Goal: Task Accomplishment & Management: Manage account settings

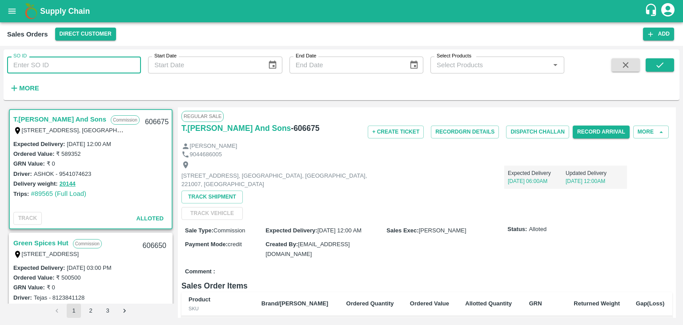
click at [40, 69] on input "SO ID" at bounding box center [74, 64] width 134 height 17
click at [661, 61] on icon "submit" at bounding box center [660, 65] width 10 height 10
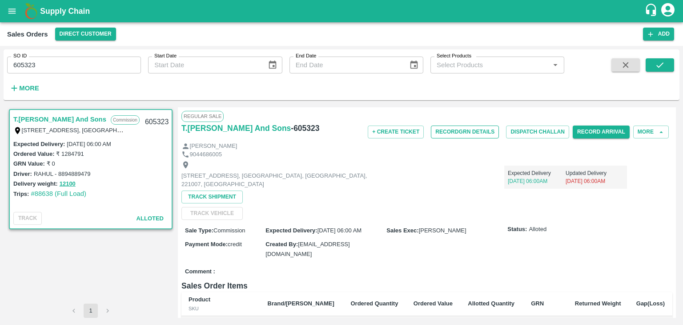
click at [451, 131] on button "Record GRN Details" at bounding box center [465, 131] width 68 height 13
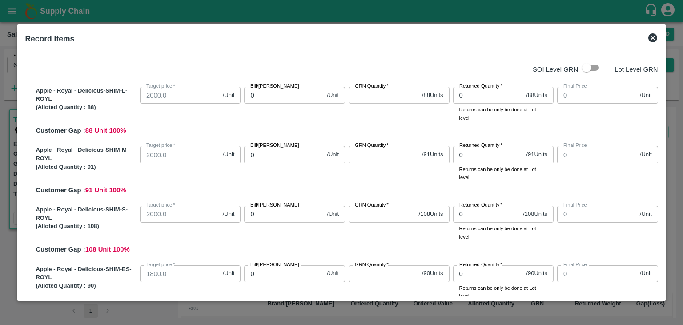
click at [651, 36] on icon at bounding box center [653, 37] width 9 height 9
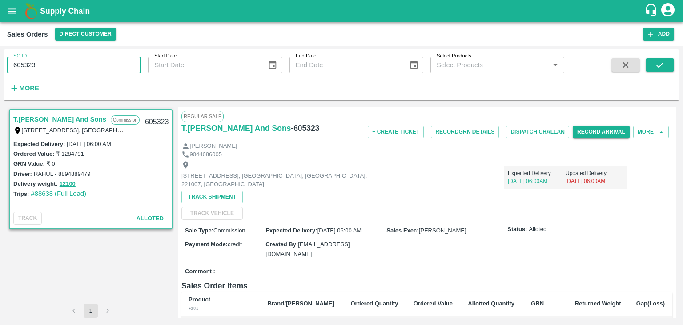
click at [48, 65] on input "605323" at bounding box center [74, 64] width 134 height 17
click at [661, 65] on icon "submit" at bounding box center [660, 64] width 7 height 5
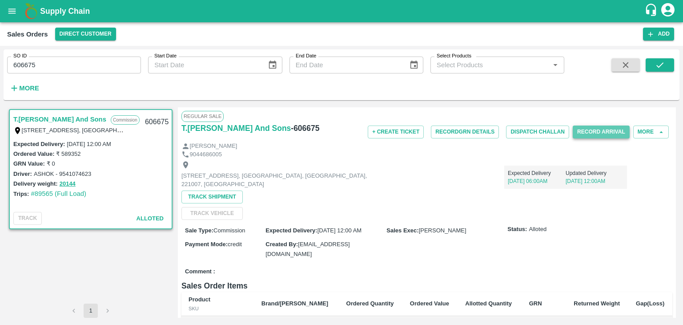
click at [606, 132] on button "Record Arrival" at bounding box center [601, 131] width 57 height 13
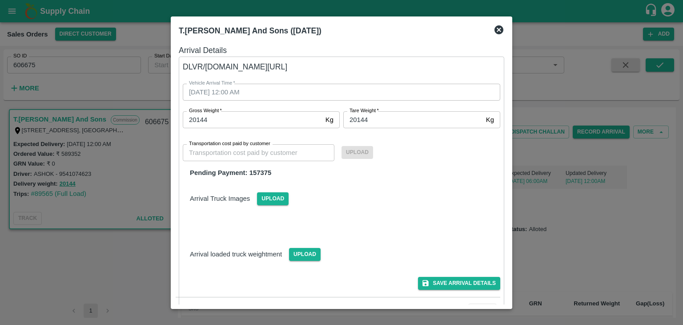
click at [500, 29] on icon at bounding box center [499, 29] width 11 height 11
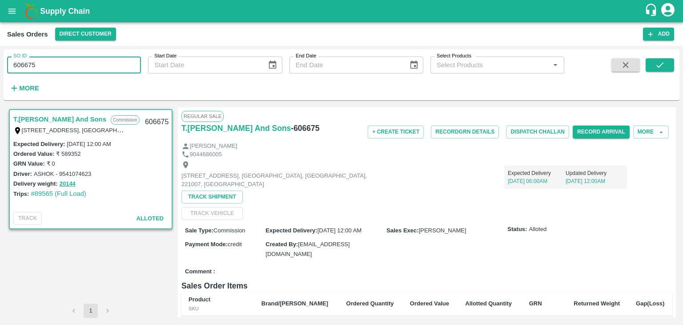
click at [48, 63] on input "606675" at bounding box center [74, 64] width 134 height 17
type input "605860"
click at [659, 65] on icon "submit" at bounding box center [660, 65] width 10 height 10
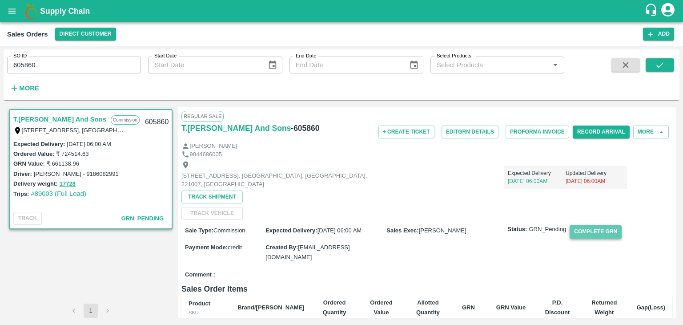
click at [588, 229] on button "Complete GRN" at bounding box center [596, 231] width 52 height 13
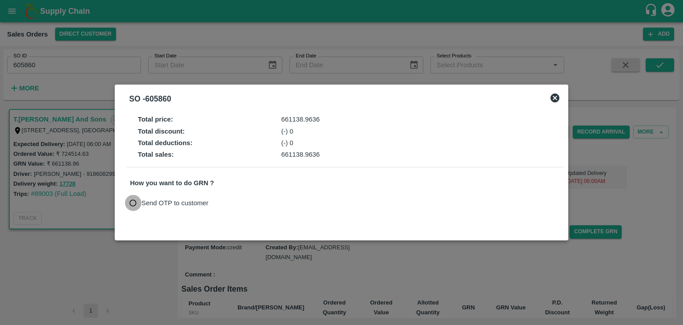
click at [133, 200] on input "Send OTP to customer" at bounding box center [133, 203] width 16 height 16
radio input "true"
click at [220, 200] on button "Send OTP" at bounding box center [234, 202] width 36 height 13
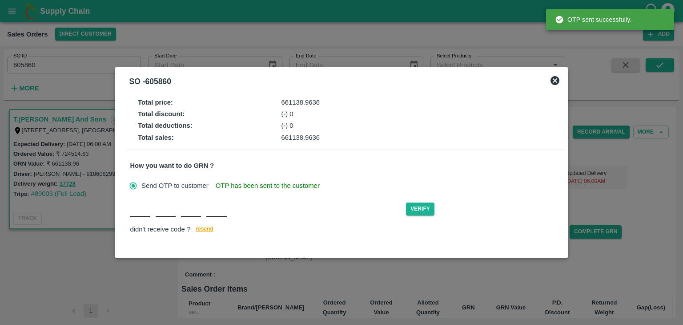
click at [137, 220] on div "Verify didn't receive code ? resend" at bounding box center [345, 218] width 430 height 34
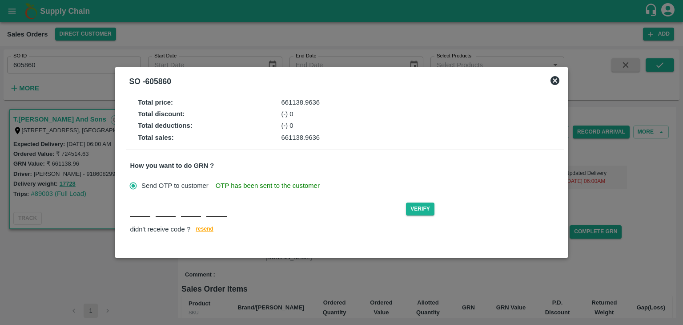
drag, startPoint x: 146, startPoint y: 202, endPoint x: 145, endPoint y: 207, distance: 5.5
click at [145, 207] on input "text" at bounding box center [140, 209] width 20 height 16
type input "C"
type input "M"
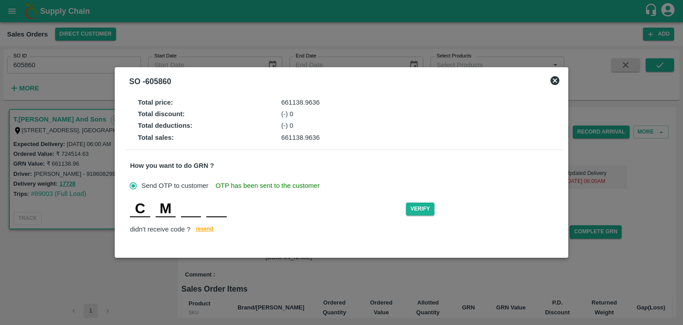
type input "P"
type input "A"
click at [424, 209] on button "Verify" at bounding box center [420, 208] width 28 height 13
click at [175, 208] on input "M" at bounding box center [166, 209] width 20 height 16
type input "S"
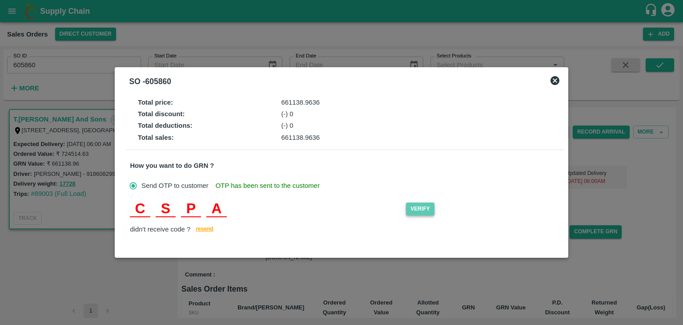
click at [429, 206] on button "Verify" at bounding box center [420, 208] width 28 height 13
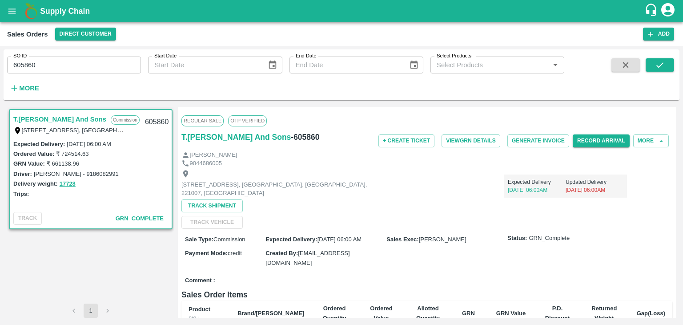
click at [622, 258] on div "Sale Type : Commission Expected Delivery : 01 Oct 2025, 06:00 AM Sales Exec : A…" at bounding box center [427, 251] width 491 height 44
click at [661, 32] on button "Add" at bounding box center [658, 34] width 31 height 13
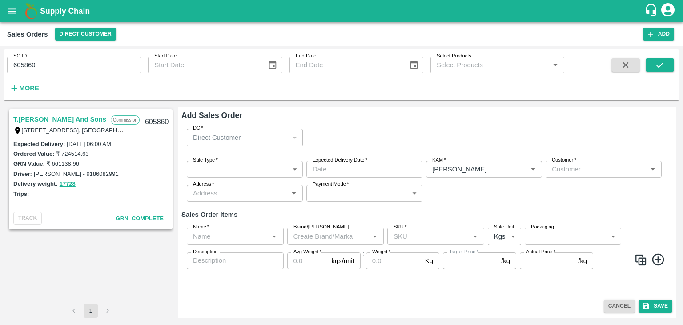
type input "Ashutosh Mishra"
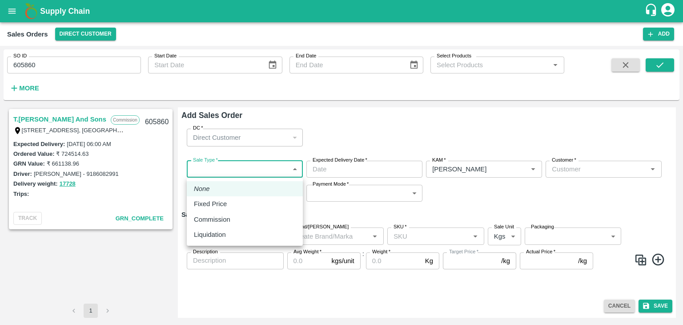
click at [292, 169] on body "Supply Chain Sales Orders Direct Customer Add SO ID 605860 SO ID Start Date Sta…" at bounding box center [341, 162] width 683 height 325
click at [225, 218] on p "Commission" at bounding box center [212, 219] width 36 height 10
type input "2"
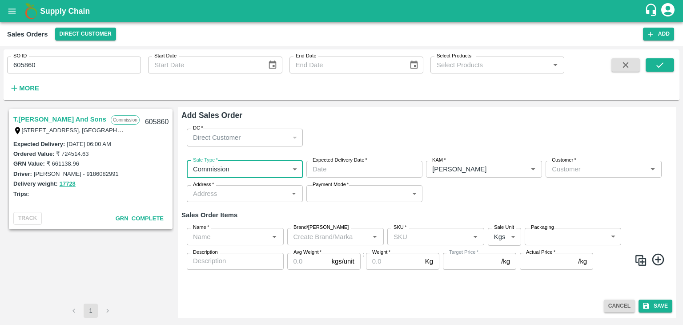
click at [225, 218] on strong "Sales Order Items" at bounding box center [210, 214] width 56 height 7
type input "DD/MM/YYYY hh:mm aa"
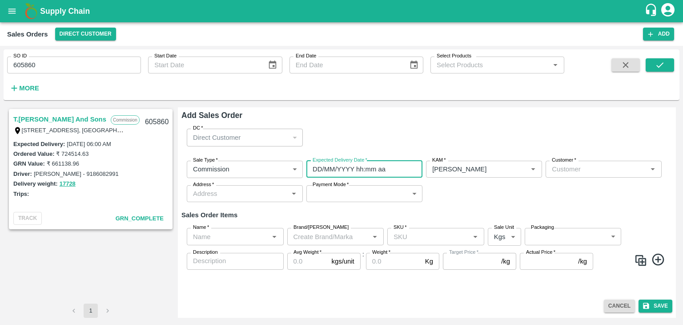
click at [343, 168] on input "DD/MM/YYYY hh:mm aa" at bounding box center [362, 169] width 110 height 17
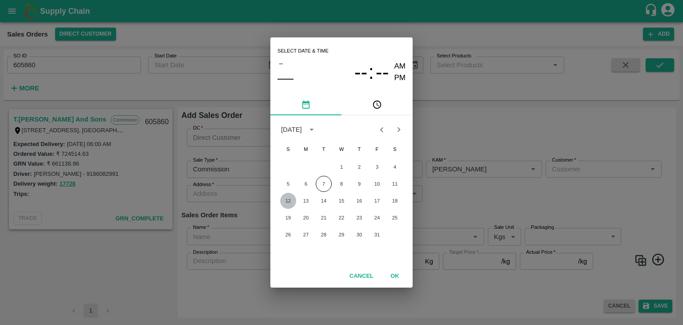
click at [287, 202] on button "12" at bounding box center [288, 201] width 16 height 16
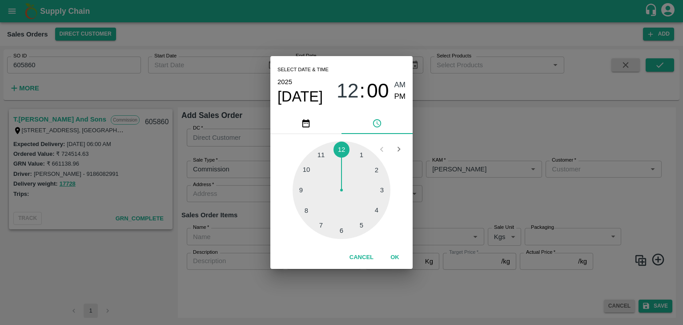
click at [342, 230] on div at bounding box center [342, 190] width 98 height 98
type input "12/10/2025 06:00 AM"
click at [399, 83] on span "AM" at bounding box center [401, 85] width 12 height 12
click at [395, 261] on button "OK" at bounding box center [395, 258] width 28 height 16
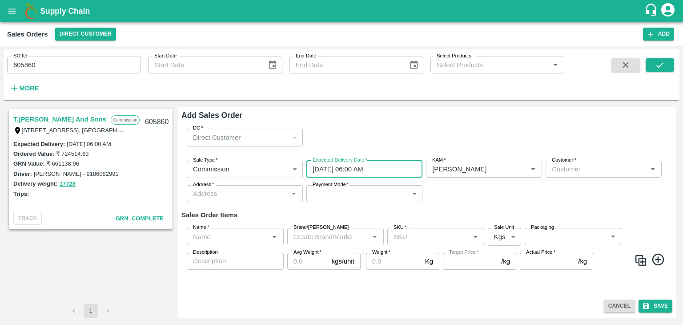
click at [559, 168] on input "Customer   *" at bounding box center [597, 169] width 96 height 12
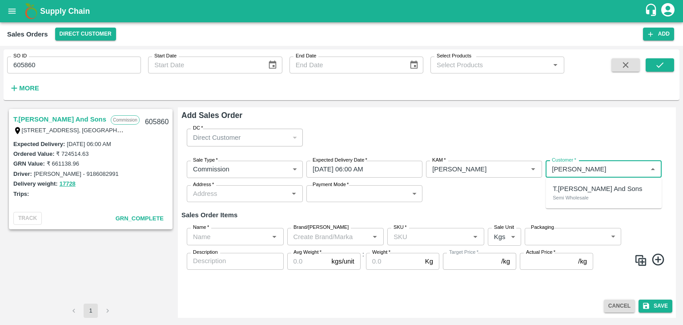
click at [580, 191] on p "T.Kishore Kapoor And Sons" at bounding box center [597, 189] width 89 height 10
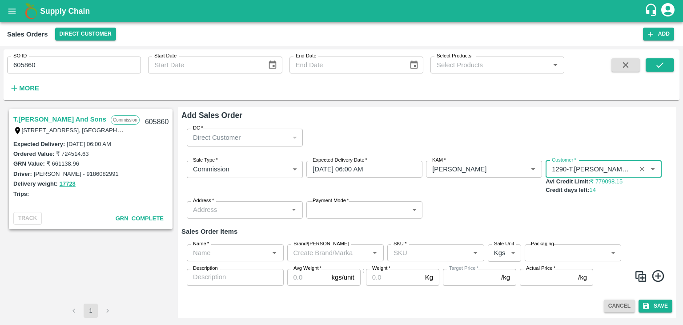
type input "1290-T.Kishore Kapoor And Sons"
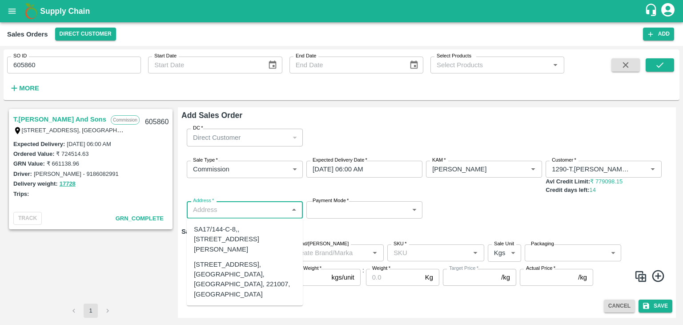
click at [252, 211] on input "Address   *" at bounding box center [238, 210] width 96 height 12
click at [234, 282] on div "Shop No B 27 , , Pahariya fruit mandi, Pahariya , Varanasi, U.P 221007, Varanas…" at bounding box center [245, 279] width 102 height 40
type input "Shop No B 27 , , Pahariya fruit mandi, Pahariya , Varanasi, U.P 221007, Varanas…"
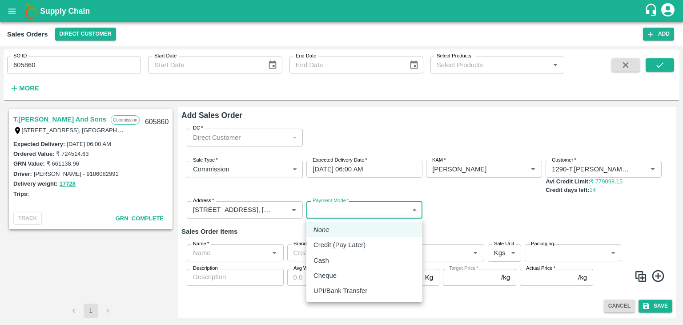
click at [338, 214] on body "Supply Chain Sales Orders Direct Customer Add SO ID 605860 SO ID Start Date Sta…" at bounding box center [341, 162] width 683 height 325
click at [341, 244] on p "Credit (Pay Later)" at bounding box center [340, 245] width 52 height 10
type input "credit"
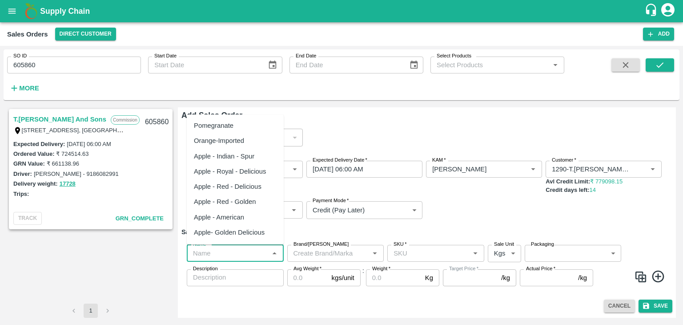
click at [246, 256] on input "Name   *" at bounding box center [228, 253] width 77 height 12
click at [233, 127] on div "Pomegranate" at bounding box center [214, 126] width 40 height 10
type input "Pomegranate"
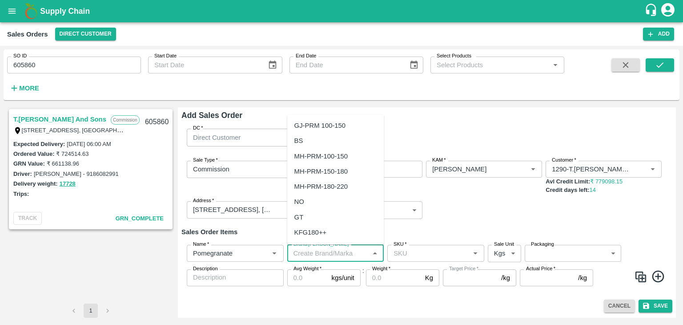
click at [330, 250] on input "Brand/Marka" at bounding box center [328, 253] width 77 height 12
click at [303, 172] on div "TS" at bounding box center [299, 171] width 8 height 10
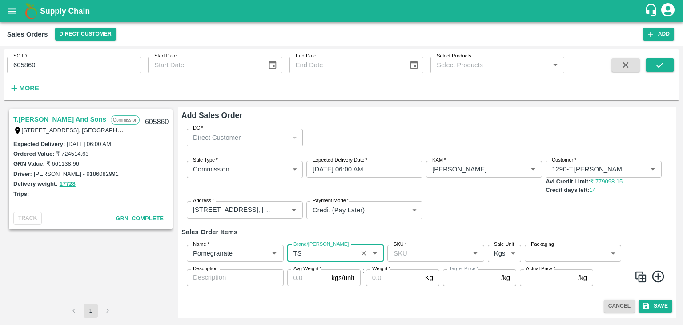
type input "TS"
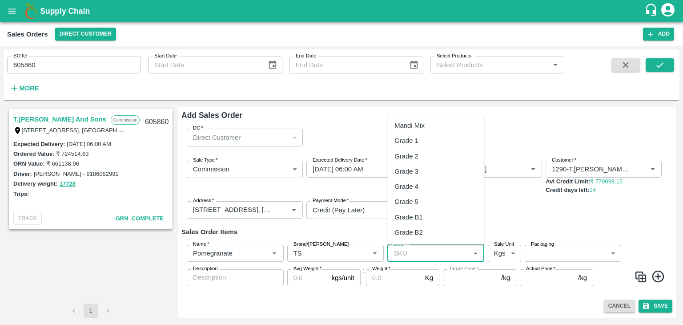
click at [412, 254] on input "SKU   *" at bounding box center [428, 253] width 77 height 12
click at [426, 232] on div "MH-PRM-250-300" at bounding box center [421, 232] width 53 height 10
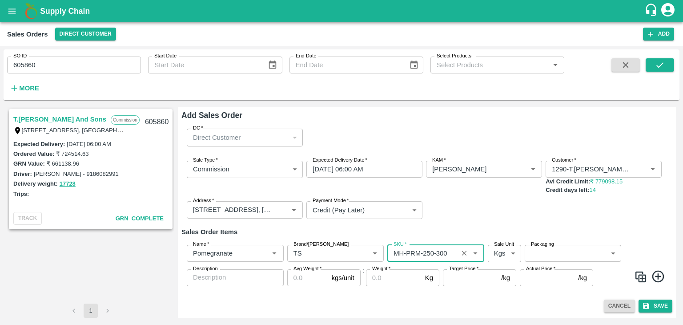
type input "MH-PRM-250-300"
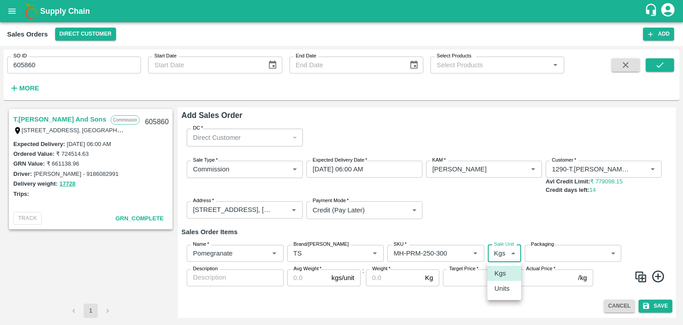
click at [513, 253] on body "Supply Chain Sales Orders Direct Customer Add SO ID 605860 SO ID Start Date Sta…" at bounding box center [341, 162] width 683 height 325
click at [505, 290] on p "Units" at bounding box center [502, 288] width 15 height 10
type input "2"
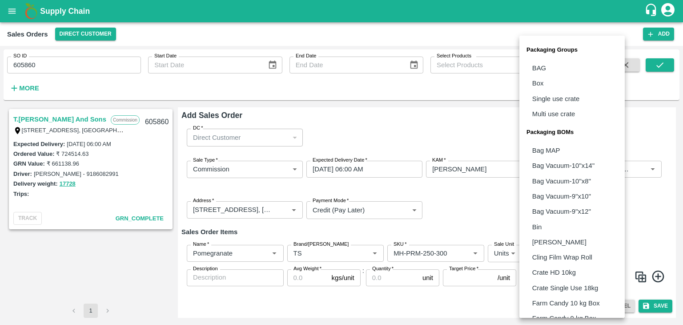
click at [615, 254] on body "Supply Chain Sales Orders Direct Customer Add SO ID 605860 SO ID Start Date Sta…" at bounding box center [341, 162] width 683 height 325
click at [550, 81] on li "Box" at bounding box center [572, 83] width 105 height 15
type input "GRP/1"
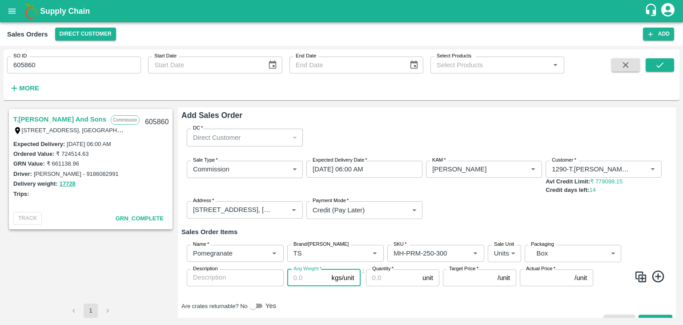
click at [314, 280] on input "Avg Weight   *" at bounding box center [307, 277] width 41 height 17
type input "9"
click at [379, 278] on input "Quantity   *" at bounding box center [392, 277] width 53 height 17
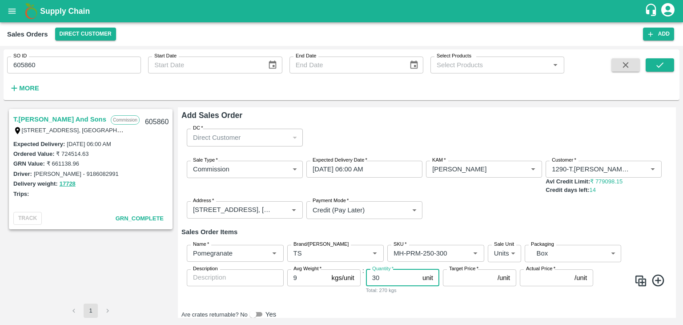
type input "30"
click at [464, 278] on input "Target Price   *" at bounding box center [468, 277] width 51 height 17
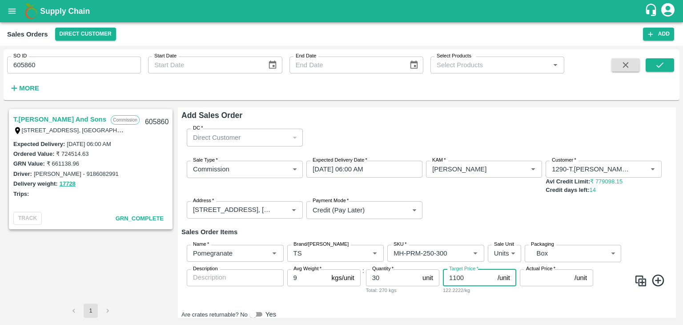
type input "1100"
click at [528, 282] on input "Actual Price   *" at bounding box center [545, 277] width 51 height 17
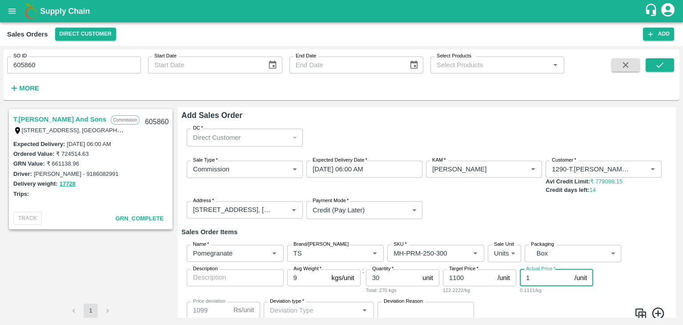
type input "11"
type input "1089"
type input "110"
type input "990"
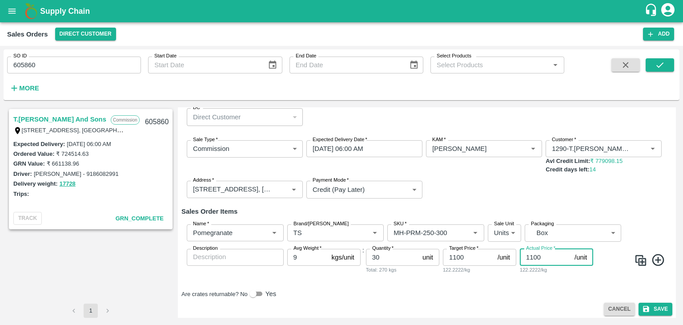
scroll to position [24, 0]
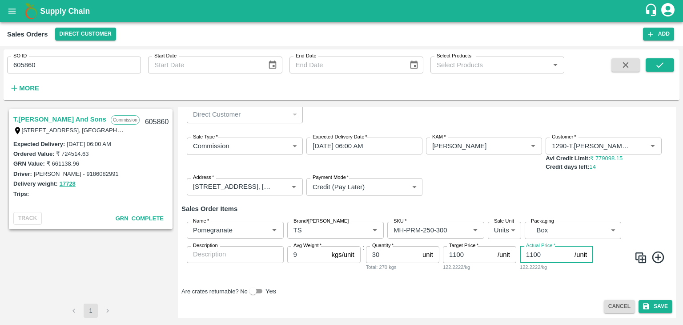
type input "1100"
click at [659, 256] on icon at bounding box center [658, 257] width 12 height 12
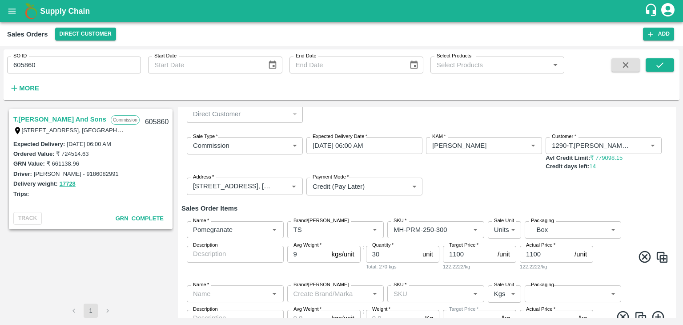
click at [659, 256] on img at bounding box center [662, 256] width 13 height 13
type input "Pomegranate"
type input "TS"
type input "MH-PRM-250-300"
type input "2"
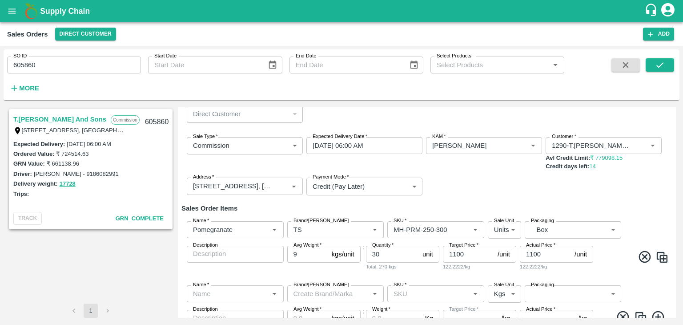
type input "GRP/1"
type input "9"
type input "1100"
click at [659, 256] on img at bounding box center [662, 256] width 13 height 13
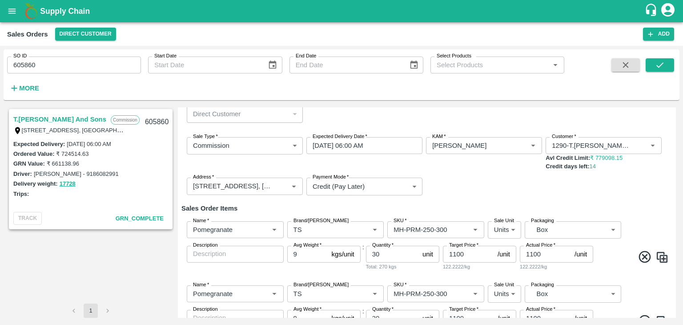
type input "Pomegranate"
type input "TS"
type input "MH-PRM-250-300"
type input "2"
type input "GRP/1"
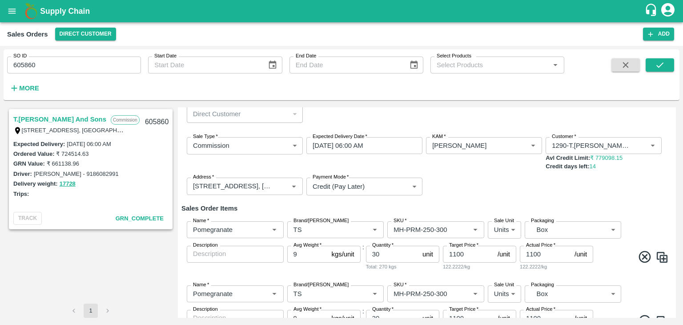
type input "9"
type input "1100"
click at [659, 256] on img at bounding box center [662, 256] width 13 height 13
type input "Pomegranate"
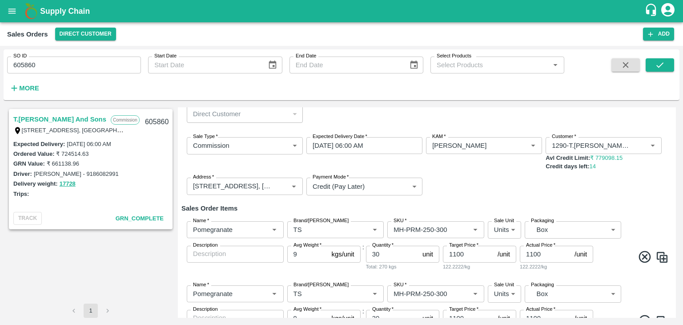
type input "TS"
type input "MH-PRM-250-300"
type input "2"
type input "GRP/1"
type input "9"
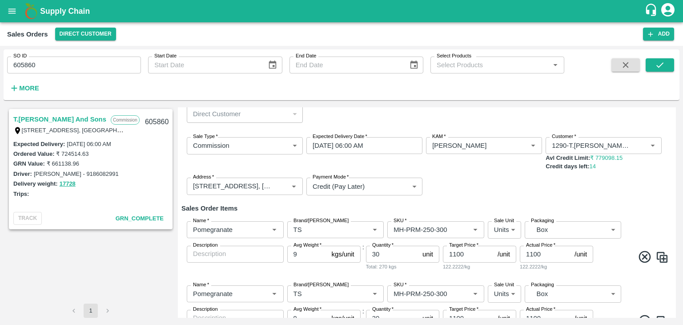
type input "1100"
click at [659, 256] on img at bounding box center [662, 256] width 13 height 13
type input "Pomegranate"
type input "TS"
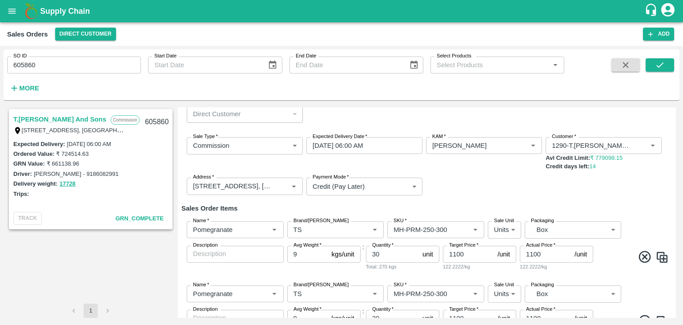
type input "MH-PRM-250-300"
type input "2"
type input "GRP/1"
type input "9"
type input "1100"
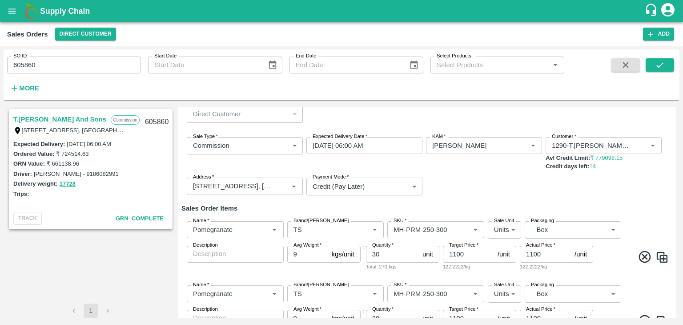
type input "1100"
click at [659, 256] on img at bounding box center [662, 256] width 13 height 13
type input "Pomegranate"
type input "TS"
type input "MH-PRM-250-300"
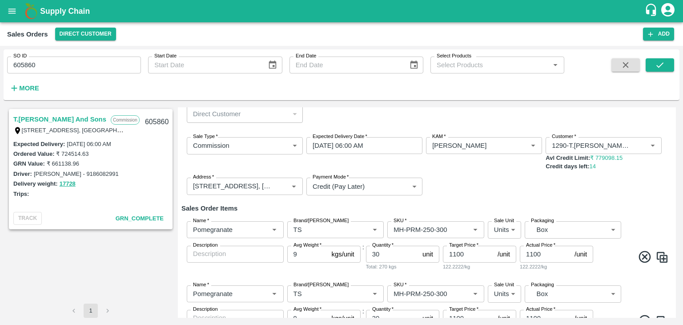
type input "2"
type input "GRP/1"
type input "9"
type input "1100"
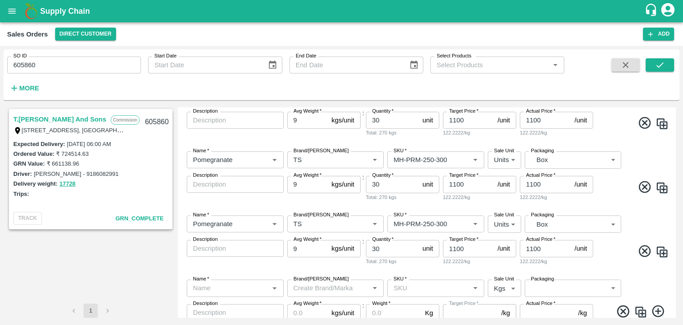
scroll to position [400, 0]
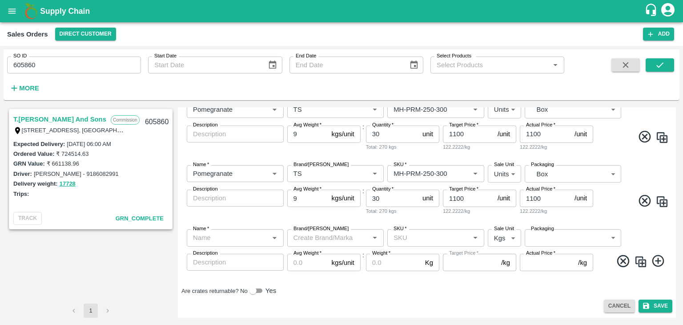
click at [623, 260] on icon at bounding box center [623, 261] width 15 height 15
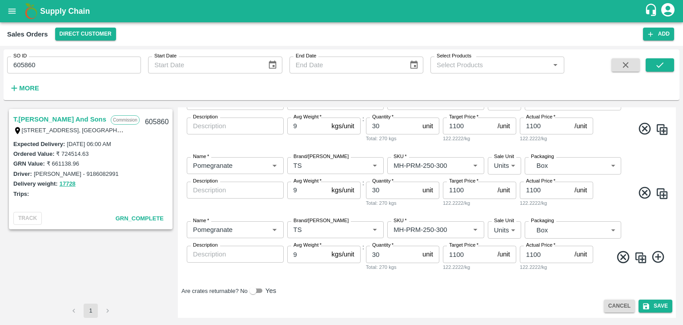
scroll to position [344, 0]
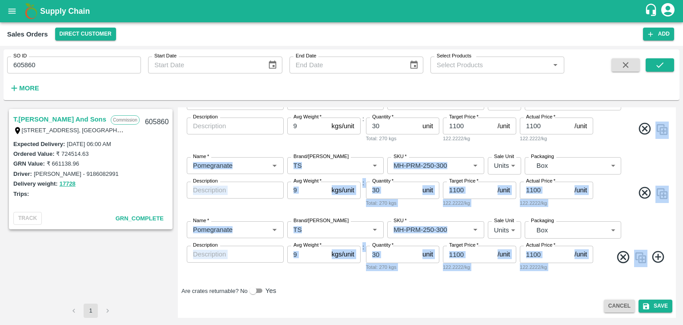
drag, startPoint x: 676, startPoint y: 248, endPoint x: 674, endPoint y: 118, distance: 129.5
click at [674, 118] on div "T.Kishore Kapoor And Sons Commission Shop No B 27 , , Pahariya fruit mandi, Pah…" at bounding box center [342, 213] width 676 height 218
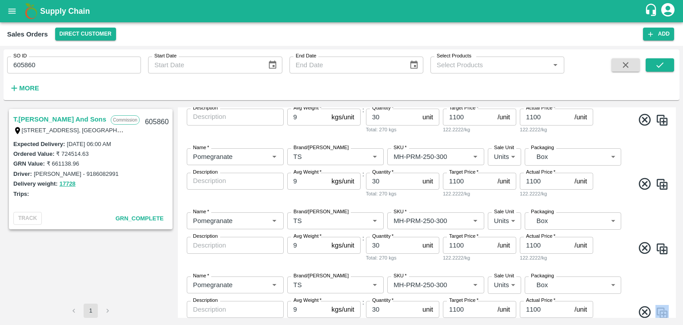
scroll to position [0, 0]
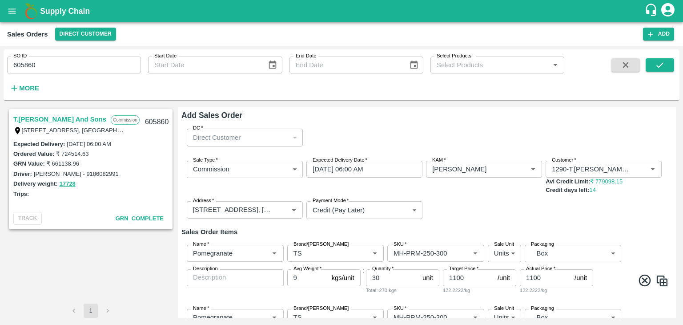
click at [676, 133] on div "Add Sales Order DC   * Direct Customer 6 DC Sale Type   * Commission 2 Sale Typ…" at bounding box center [427, 212] width 498 height 210
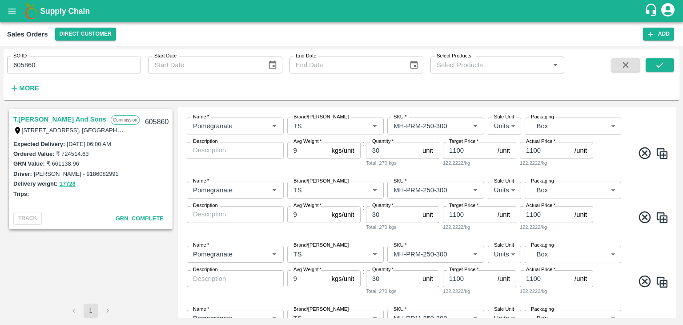
scroll to position [129, 0]
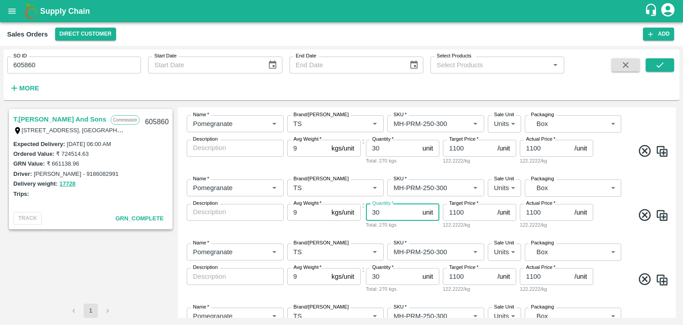
click at [394, 214] on input "30" at bounding box center [392, 212] width 53 height 17
type input "3"
type input "63"
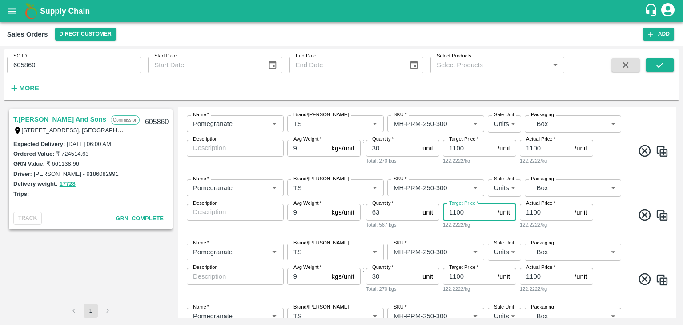
click at [455, 210] on input "1100" at bounding box center [468, 212] width 51 height 17
type input "1000"
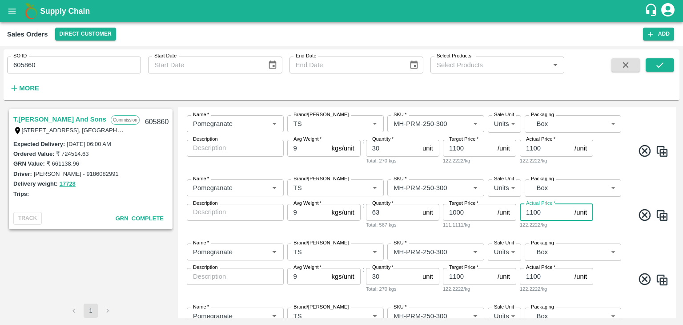
click at [532, 214] on input "1100" at bounding box center [545, 212] width 51 height 17
type input "1000"
click at [446, 186] on input "SKU   *" at bounding box center [422, 188] width 65 height 12
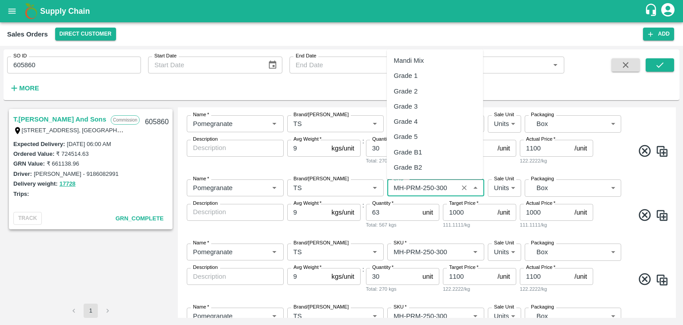
scroll to position [606, 0]
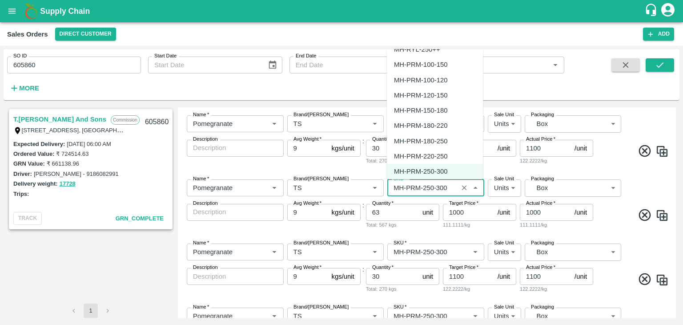
click at [426, 154] on div "MH-PRM-220-250" at bounding box center [420, 156] width 53 height 10
type input "MH-PRM-220-250"
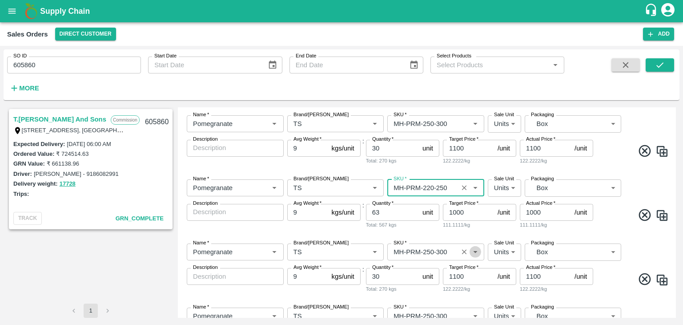
click at [472, 253] on icon "Open" at bounding box center [476, 252] width 10 height 10
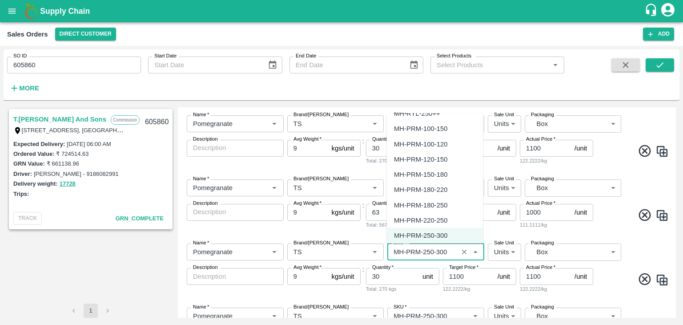
click at [437, 159] on div "MH-PRM-120-150" at bounding box center [420, 159] width 53 height 10
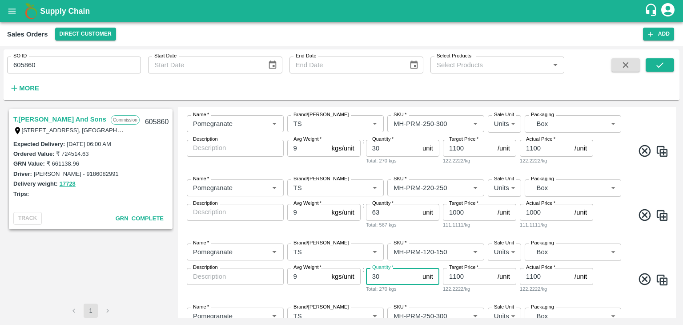
click at [387, 276] on input "30" at bounding box center [392, 276] width 53 height 17
click at [437, 253] on input "SKU   *" at bounding box center [422, 252] width 65 height 12
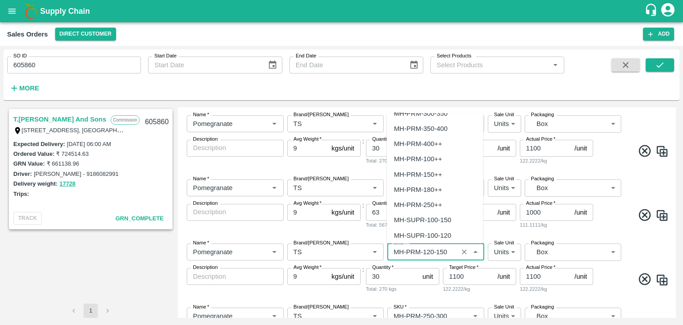
scroll to position [799, 0]
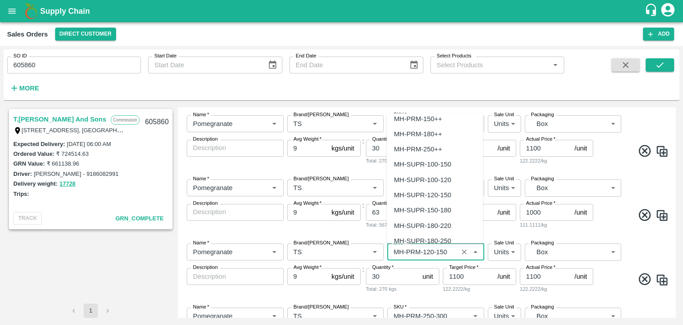
click at [443, 224] on div "MH-SUPR-180-220" at bounding box center [422, 225] width 57 height 10
type input "MH-SUPR-180-220"
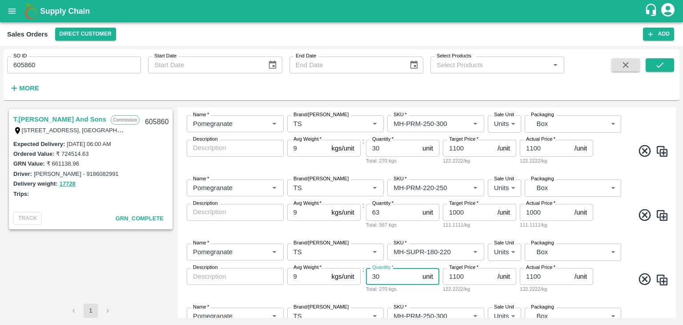
click at [393, 274] on input "30" at bounding box center [392, 276] width 53 height 17
type input "3"
type input "69"
click at [456, 276] on input "1100" at bounding box center [468, 276] width 51 height 17
type input "900"
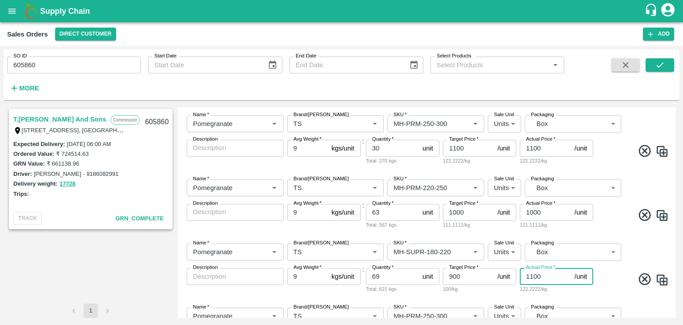
click at [534, 275] on input "1100" at bounding box center [545, 276] width 51 height 17
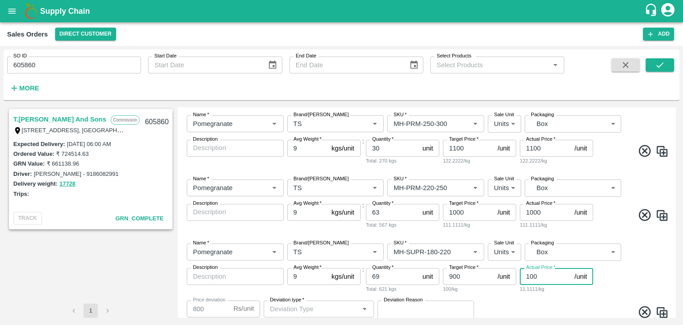
type input "00"
type input "900"
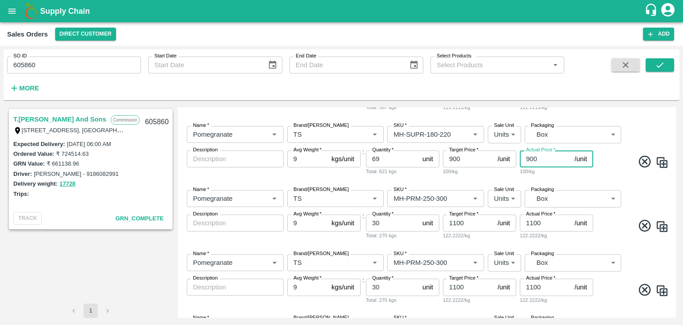
scroll to position [251, 0]
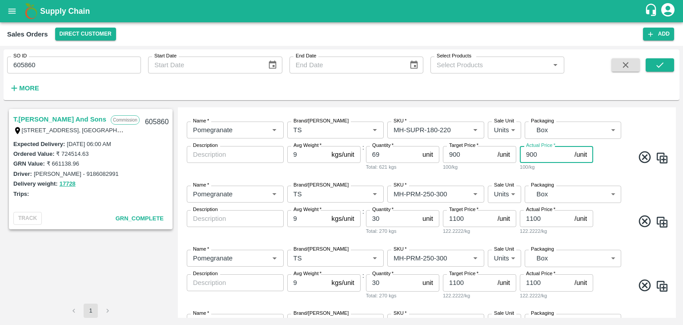
type input "900"
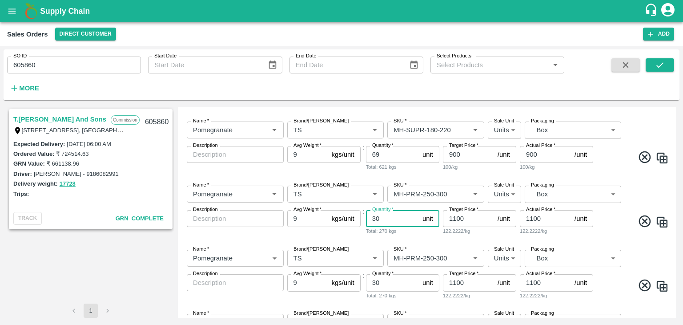
click at [383, 217] on input "30" at bounding box center [392, 218] width 53 height 17
type input "36"
click at [439, 193] on input "SKU   *" at bounding box center [422, 194] width 65 height 12
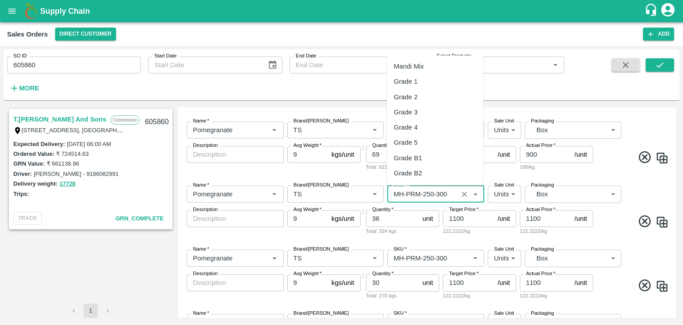
scroll to position [606, 0]
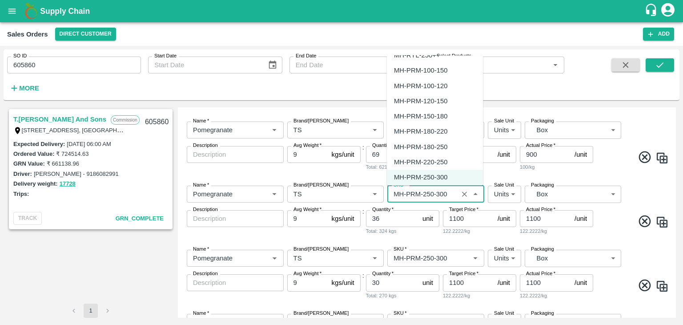
click at [425, 102] on div "MH-PRM-120-150" at bounding box center [420, 101] width 53 height 10
type input "MH-PRM-120-150"
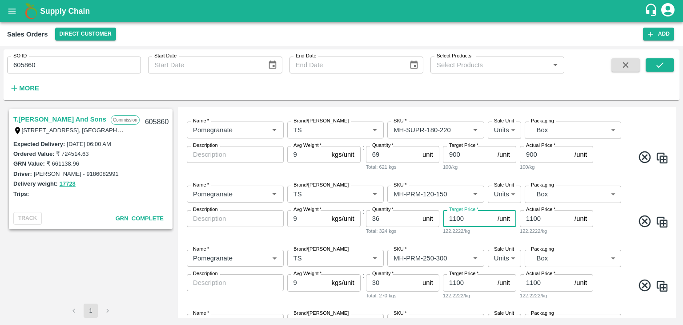
click at [456, 218] on input "1100" at bounding box center [468, 218] width 51 height 17
type input "800"
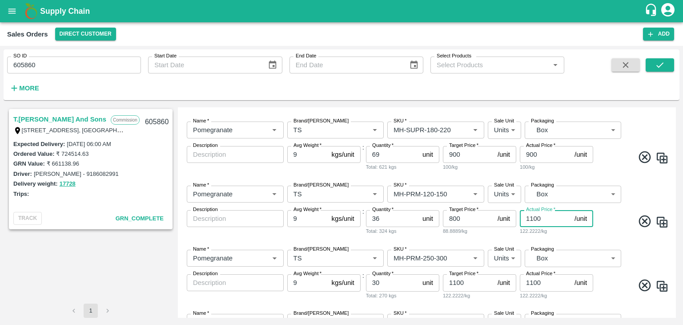
click at [533, 217] on input "1100" at bounding box center [545, 218] width 51 height 17
click at [473, 259] on icon "Open" at bounding box center [476, 258] width 10 height 10
type input "800"
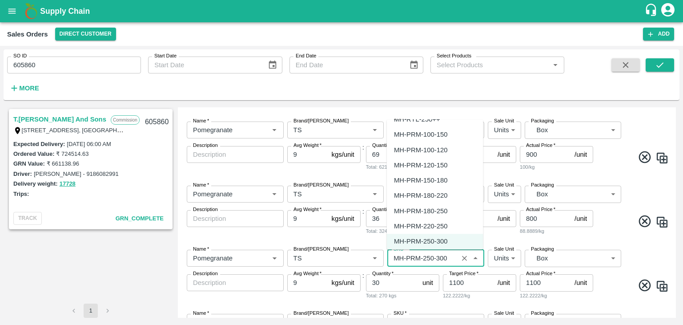
click at [424, 146] on div "MH-PRM-100-120" at bounding box center [420, 150] width 53 height 10
type input "MH-PRM-100-120"
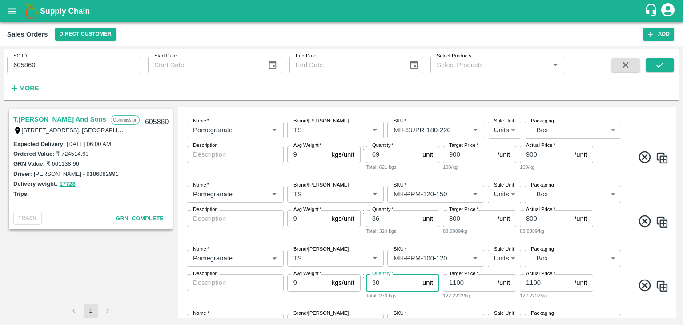
click at [384, 282] on input "30" at bounding box center [392, 282] width 53 height 17
type input "3"
type input "11"
click at [457, 282] on input "1100" at bounding box center [468, 282] width 51 height 17
type input "700"
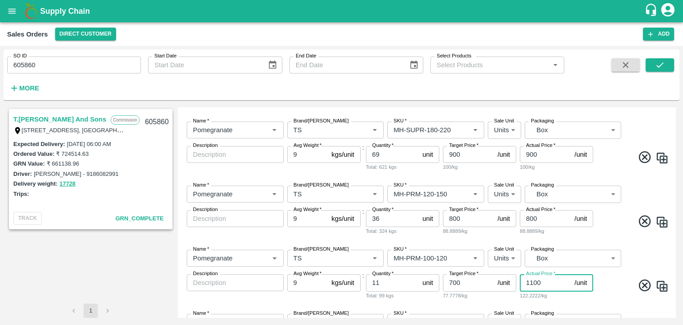
click at [533, 282] on input "1100" at bounding box center [545, 282] width 51 height 17
type input "00"
type input "700"
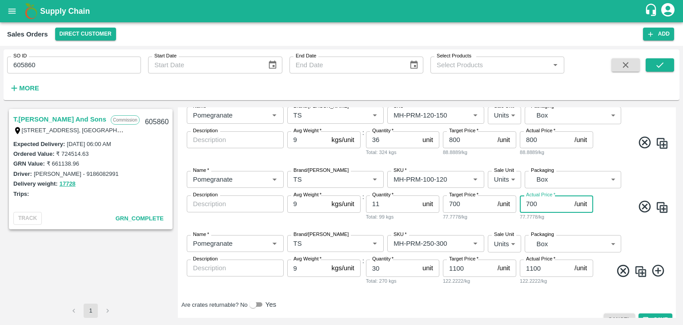
scroll to position [344, 0]
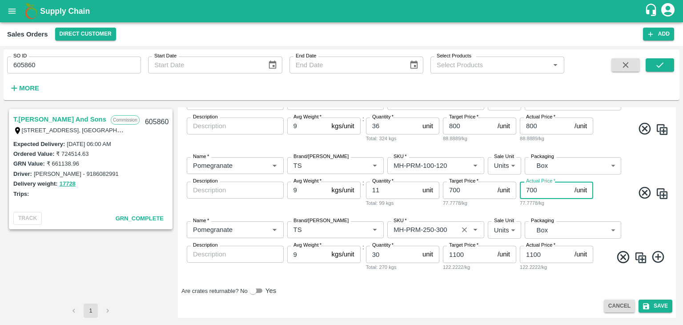
type input "700"
click at [422, 228] on input "SKU   *" at bounding box center [422, 230] width 65 height 12
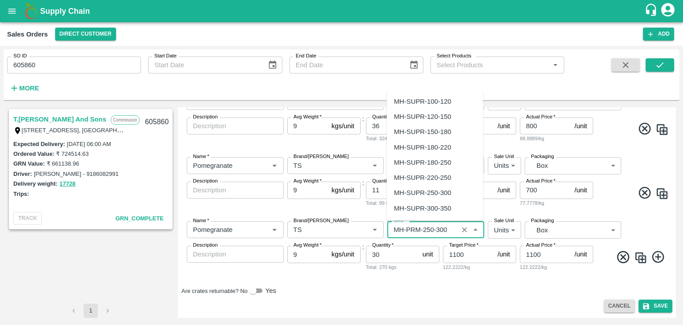
scroll to position [892, 0]
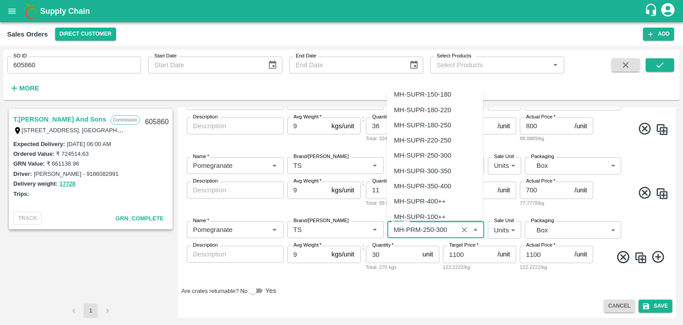
click at [451, 226] on input "SKU   *" at bounding box center [422, 230] width 65 height 12
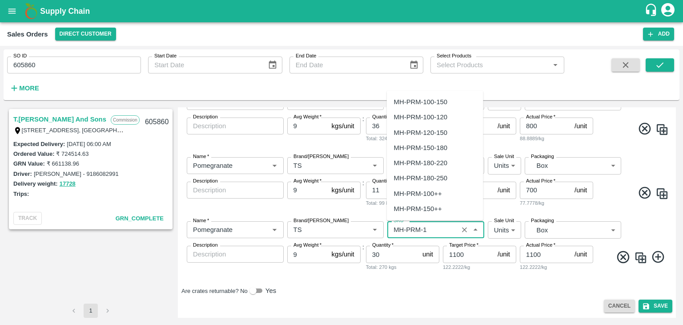
click at [430, 191] on div "MH-PRM-100++" at bounding box center [418, 193] width 48 height 10
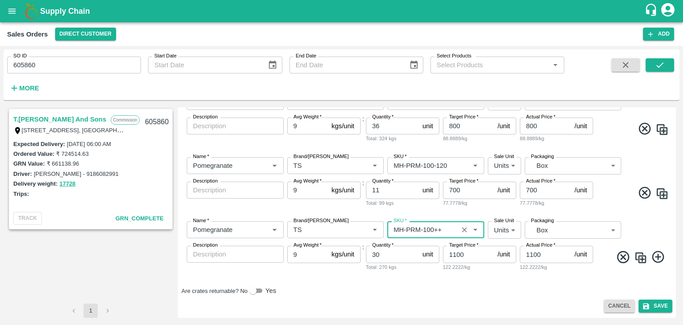
type input "MH-PRM-100++"
click at [399, 253] on input "30" at bounding box center [392, 254] width 53 height 17
type input "3"
type input "8"
click at [458, 251] on input "1100" at bounding box center [468, 254] width 51 height 17
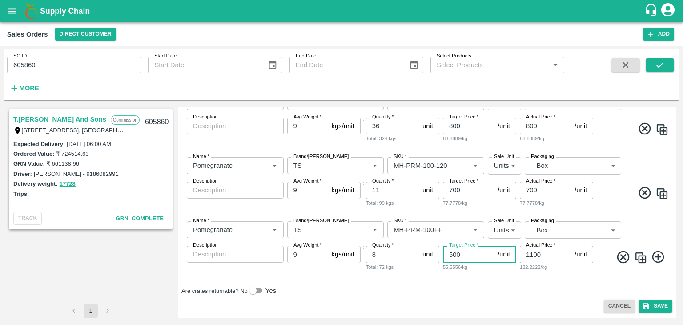
type input "500"
click at [537, 256] on input "1100" at bounding box center [545, 254] width 51 height 17
type input "0"
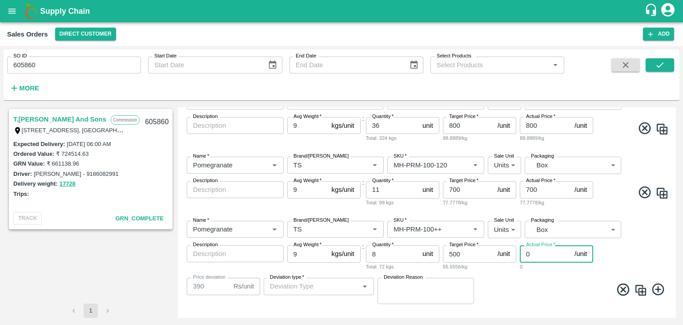
type input "500"
type input "50"
type input "450"
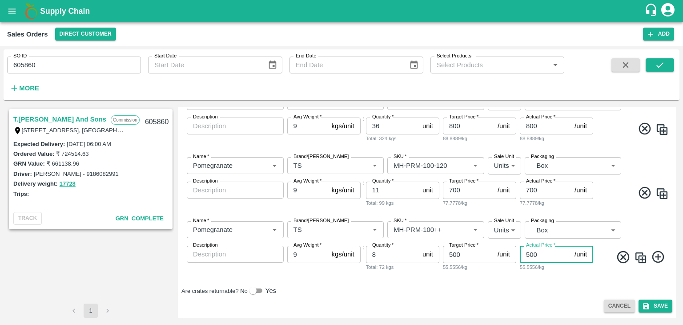
type input "500"
click at [676, 241] on div "T.Kishore Kapoor And Sons Commission Shop No B 27 , , Pahariya fruit mandi, Pah…" at bounding box center [342, 213] width 676 height 218
click at [675, 238] on div "T.Kishore Kapoor And Sons Commission Shop No B 27 , , Pahariya fruit mandi, Pah…" at bounding box center [342, 213] width 676 height 218
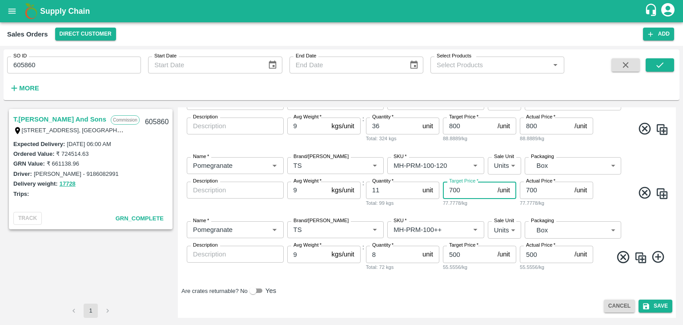
click at [452, 191] on input "700" at bounding box center [468, 190] width 51 height 17
type input "600"
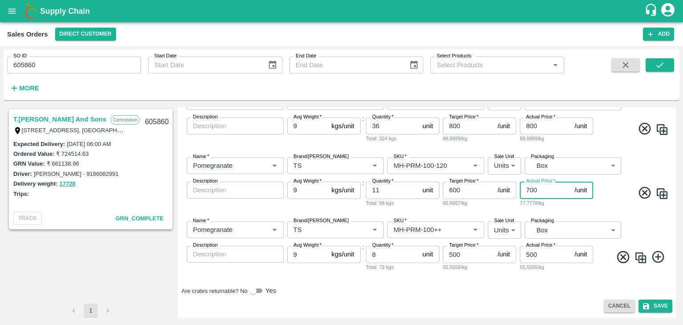
click at [530, 187] on input "700" at bounding box center [545, 190] width 51 height 17
type input "600"
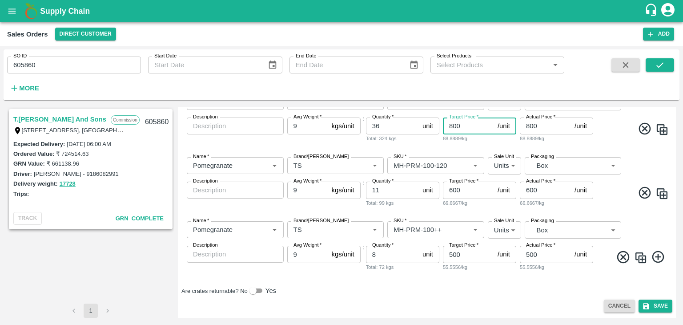
click at [452, 123] on input "800" at bounding box center [468, 125] width 51 height 17
type input "700"
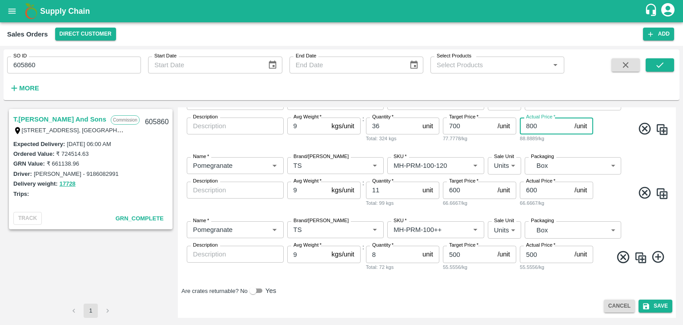
click at [530, 125] on input "800" at bounding box center [545, 125] width 51 height 17
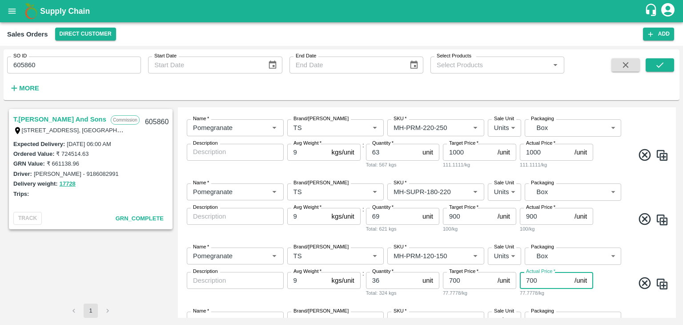
scroll to position [184, 0]
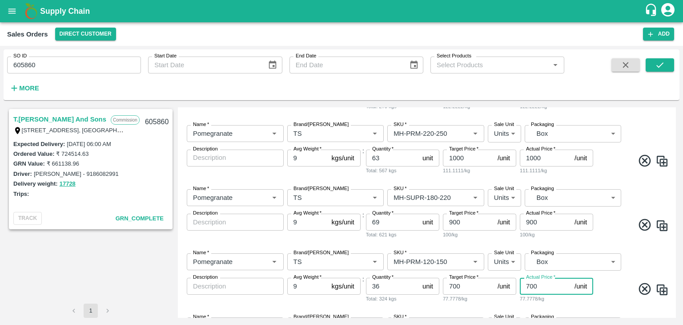
type input "700"
click at [452, 221] on input "900" at bounding box center [468, 222] width 51 height 17
type input "800"
click at [530, 222] on input "900" at bounding box center [545, 222] width 51 height 17
type input "800"
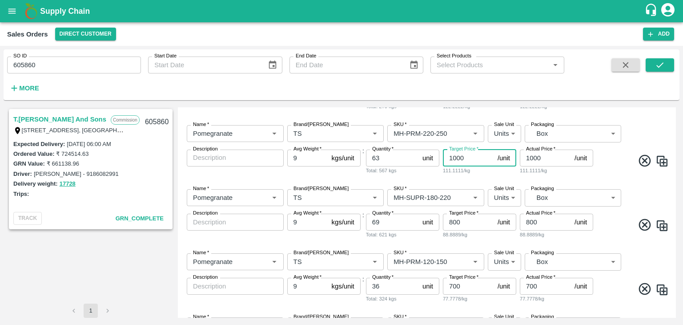
click at [457, 157] on input "1000" at bounding box center [468, 157] width 51 height 17
type input "900"
click at [535, 160] on input "1000" at bounding box center [545, 157] width 51 height 17
type input "00"
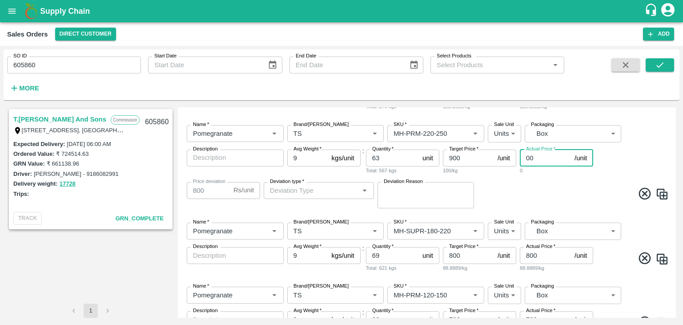
type input "900"
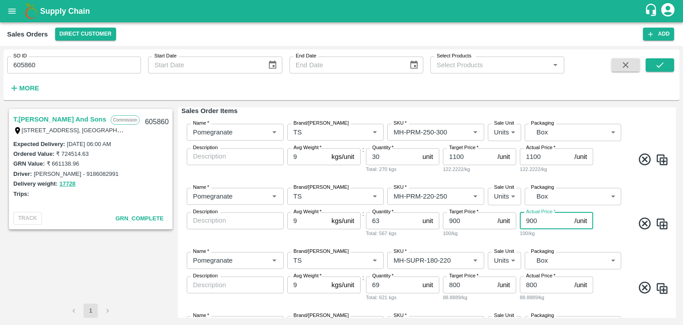
scroll to position [119, 0]
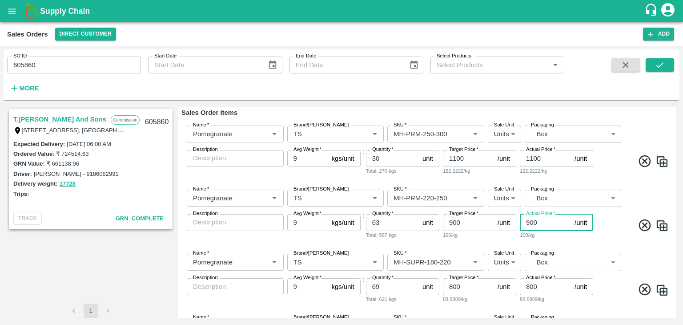
type input "900"
click at [456, 160] on input "1100" at bounding box center [468, 158] width 51 height 17
type input "1000"
click at [533, 157] on input "1100" at bounding box center [545, 158] width 51 height 17
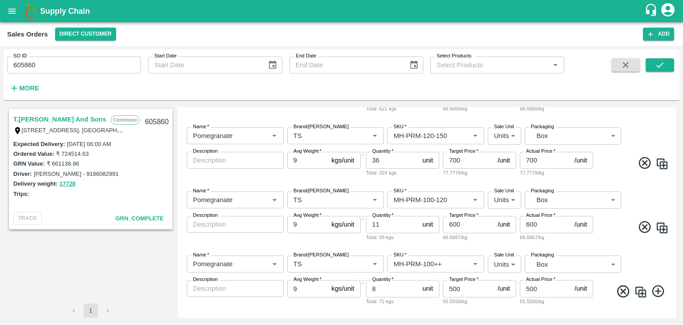
scroll to position [344, 0]
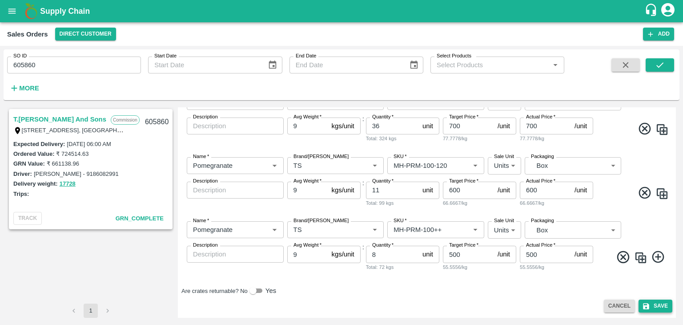
type input "1000"
click at [653, 307] on button "Save" at bounding box center [656, 305] width 34 height 13
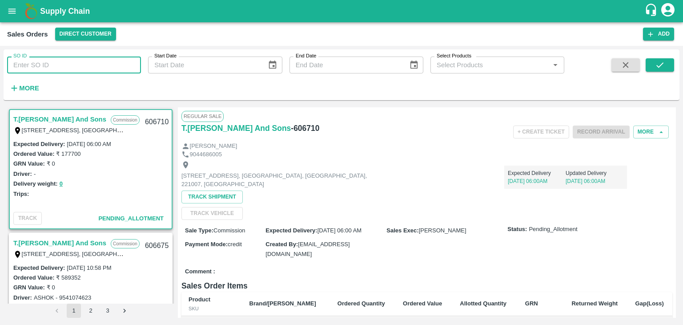
click at [41, 64] on input "SO ID" at bounding box center [74, 64] width 134 height 17
type input "606675"
click at [660, 67] on icon "submit" at bounding box center [660, 65] width 10 height 10
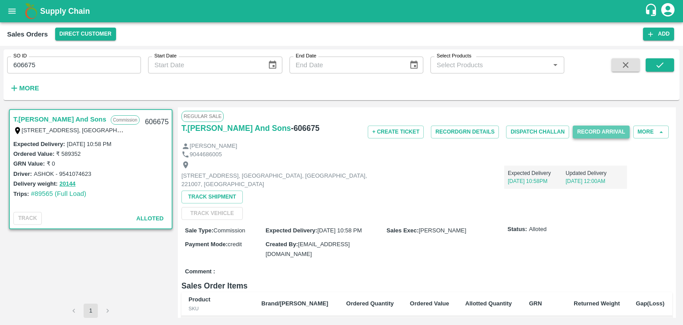
click at [599, 130] on button "Record Arrival" at bounding box center [601, 131] width 57 height 13
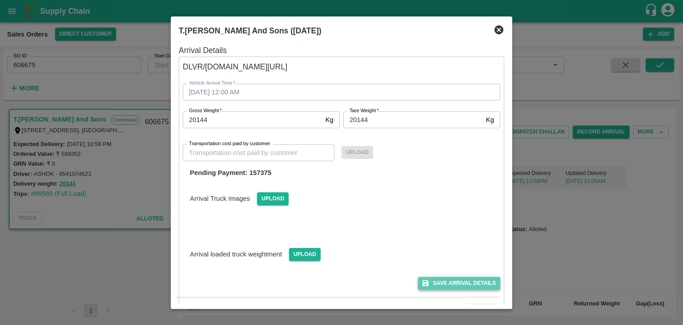
click at [455, 283] on button "Save Arrival Details" at bounding box center [459, 283] width 82 height 13
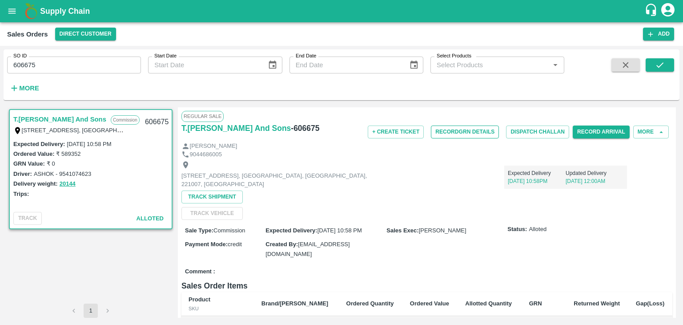
click at [462, 132] on button "Record GRN Details" at bounding box center [465, 131] width 68 height 13
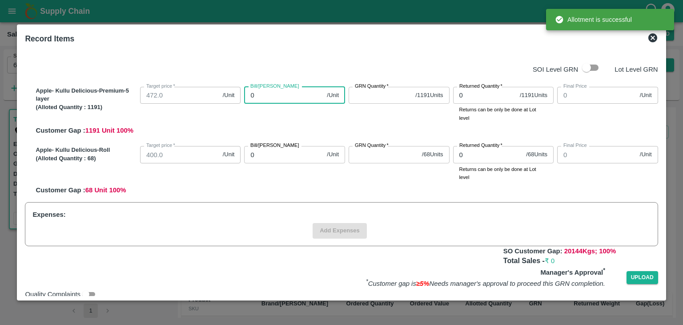
click at [262, 95] on input "0" at bounding box center [283, 95] width 79 height 17
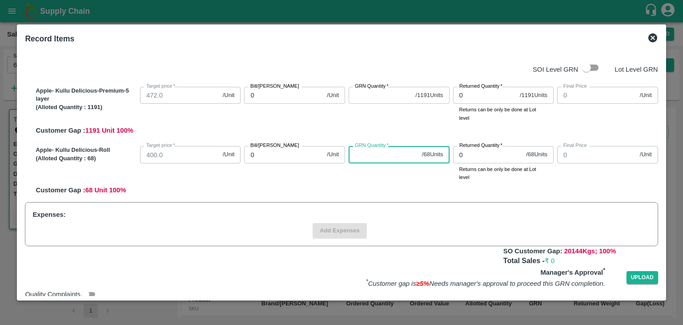
click at [367, 156] on input "GRN Quantity   *" at bounding box center [384, 154] width 70 height 17
type input "68"
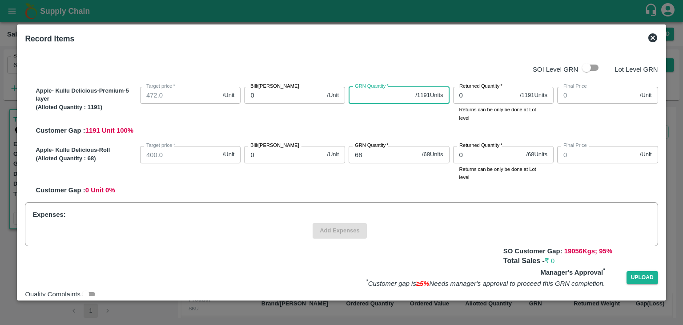
click at [358, 99] on input "GRN Quantity   *" at bounding box center [380, 95] width 63 height 17
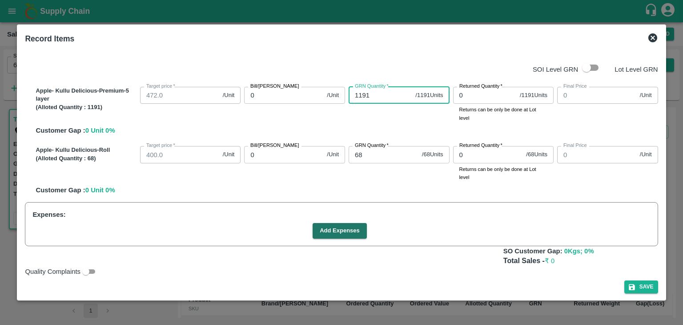
type input "1191"
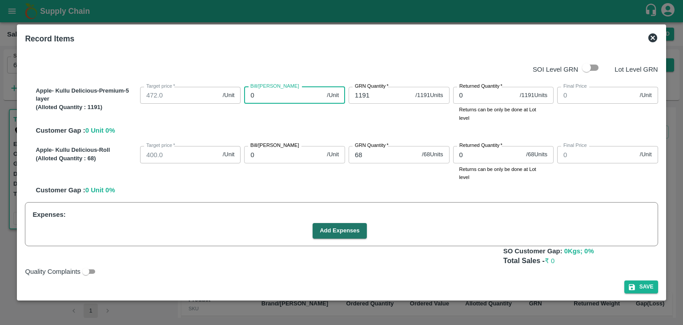
click at [270, 97] on input "0" at bounding box center [283, 95] width 79 height 17
type input "04"
type input "4"
type input "047"
type input "47"
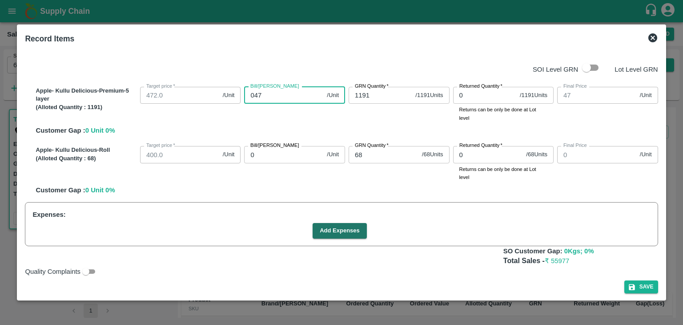
type input "0472"
type input "472"
type input "0472"
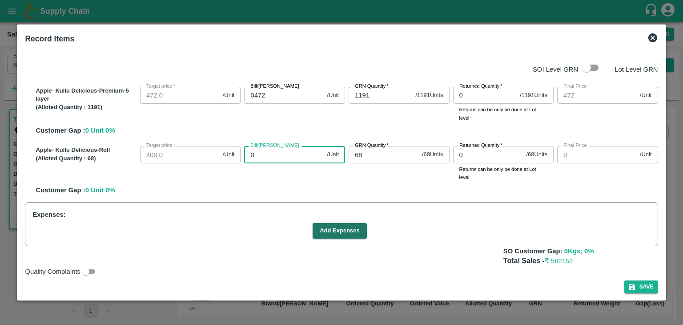
click at [266, 154] on input "0" at bounding box center [283, 154] width 79 height 17
type input "04"
type input "4"
type input "040"
type input "40"
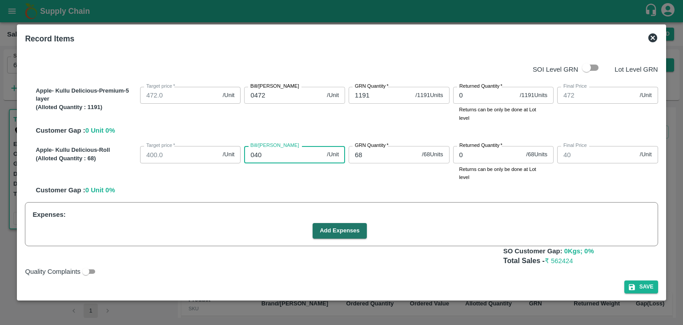
type input "0400"
type input "400"
type input "0400"
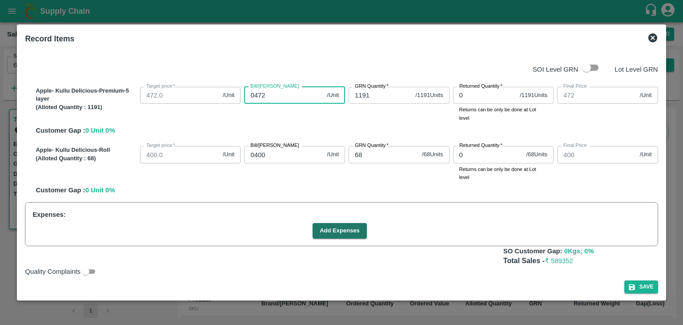
click at [270, 95] on input "0472" at bounding box center [283, 95] width 79 height 17
type input "047"
type input "47"
type input "04"
type input "4"
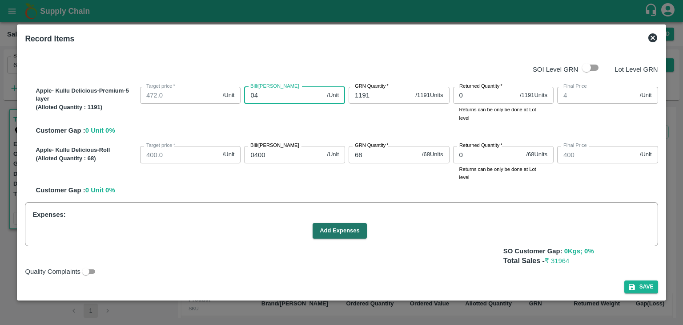
type input "0"
type input "06"
type input "6"
type input "061"
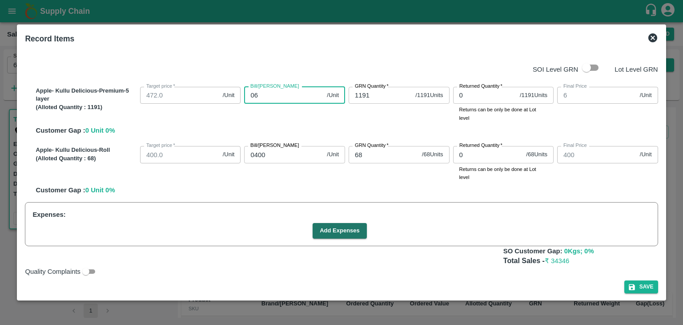
type input "61"
type input "0617"
type input "617"
type input "0617"
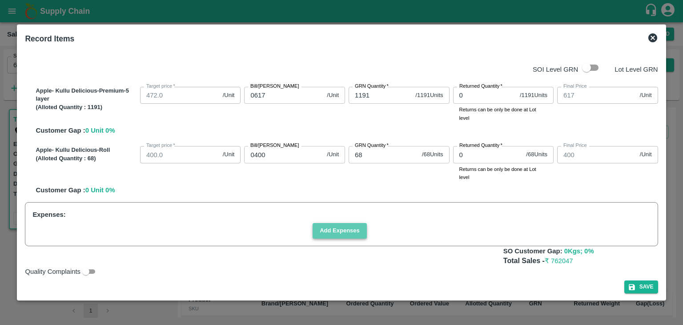
click at [338, 233] on button "Add Expenses" at bounding box center [340, 231] width 54 height 16
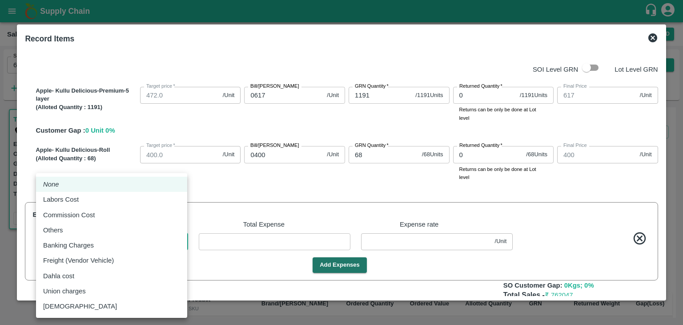
click at [160, 239] on body "Supply Chain Sales Orders Direct Customer Add SO ID 606675 SO ID Start Date Sta…" at bounding box center [341, 162] width 683 height 325
click at [121, 214] on div "Commission Cost" at bounding box center [111, 215] width 137 height 10
type input "Commission Cost"
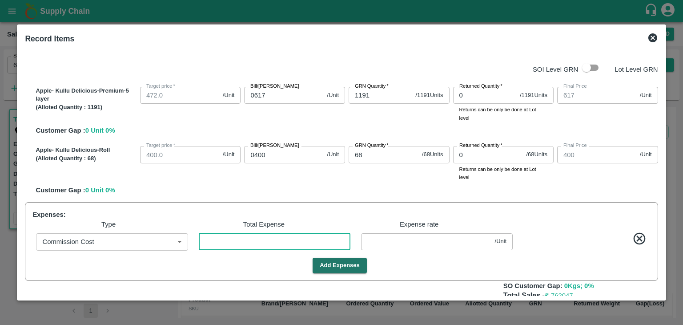
click at [236, 242] on input "number" at bounding box center [275, 241] width 152 height 17
type input "616.9976"
type input "399.9976"
type input "3"
type input "0.00238"
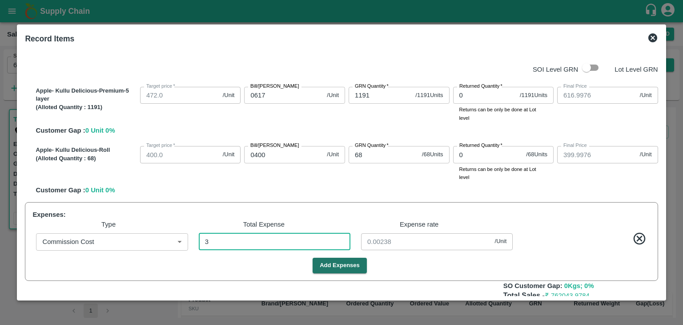
type input "616.9762"
type input "399.9762"
type input "30"
type input "0.02383"
type input "616.7585"
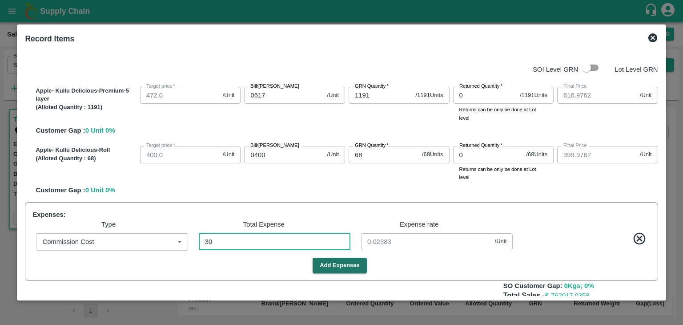
type input "399.7585"
type input "304"
type input "0.24146"
type input "614.579"
type input "397.579"
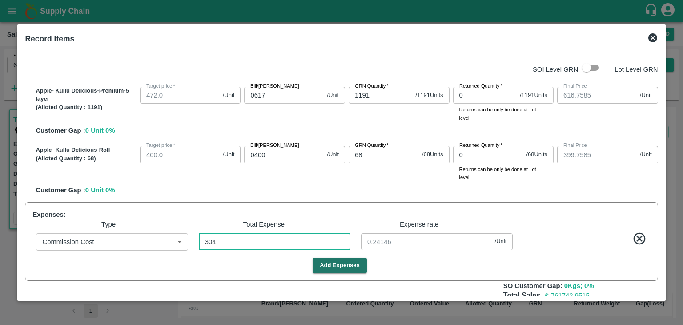
type input "3048"
type input "2.42097"
type input "592.7871"
type input "375.7871"
type input "30484"
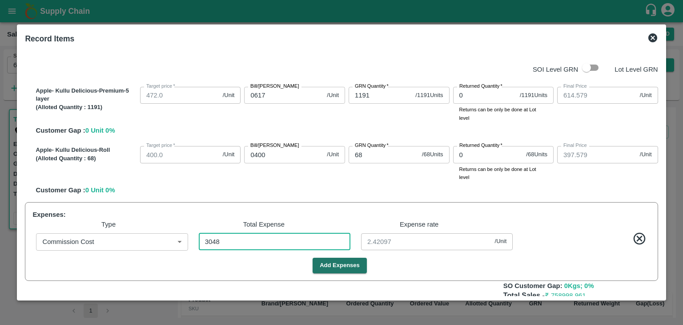
type input "24.21287"
type input "30484"
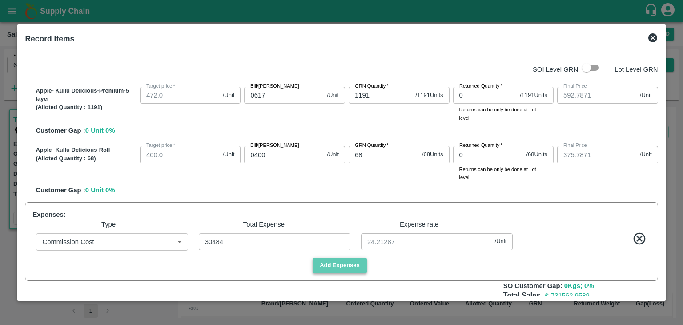
click at [345, 265] on button "Add Expenses" at bounding box center [340, 266] width 54 height 16
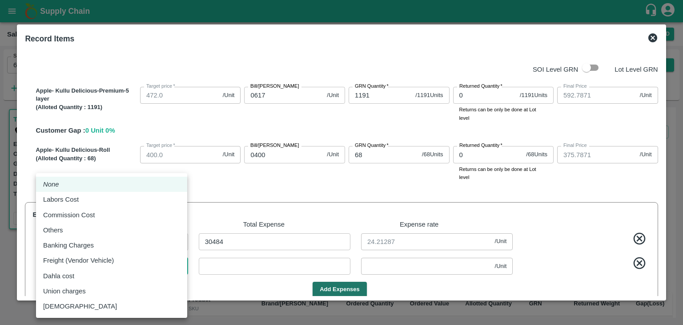
click at [117, 262] on body "Supply Chain Sales Orders Direct Customer Add SO ID 606675 SO ID Start Date Sta…" at bounding box center [341, 162] width 683 height 325
click at [73, 198] on p "Labors Cost" at bounding box center [61, 199] width 36 height 10
type input "Labors Cost"
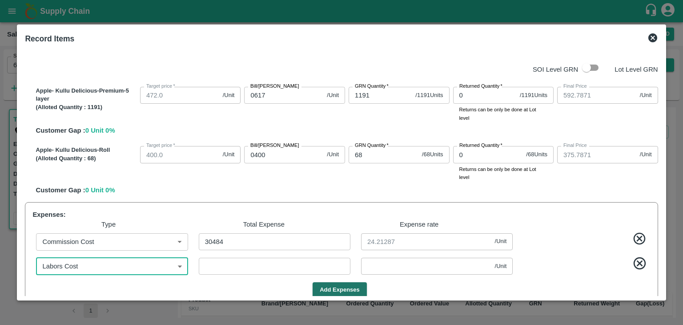
click at [219, 263] on input "number" at bounding box center [275, 266] width 152 height 17
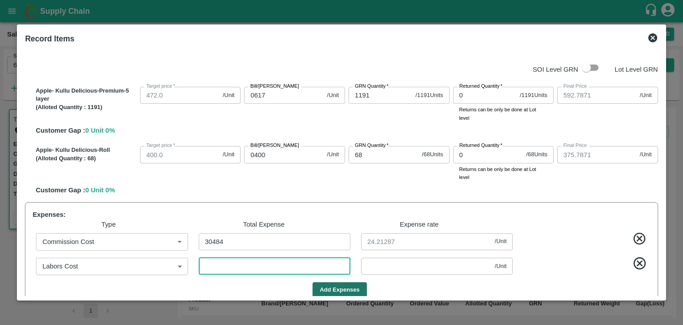
type input "592.7848"
type input "375.7847"
type input "3"
type input "0.00238"
type input "592.7577"
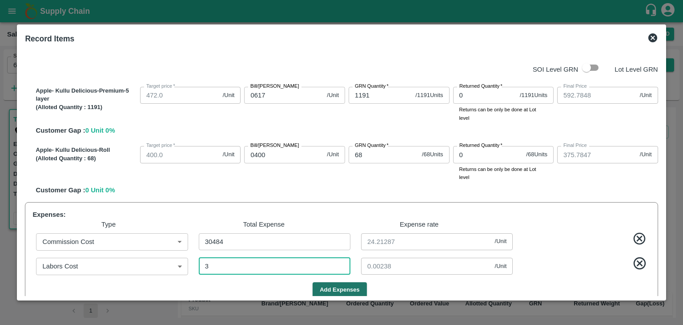
type input "375.7577"
type input "37"
type input "0.02939"
type input "592.4877"
type input "375.4877"
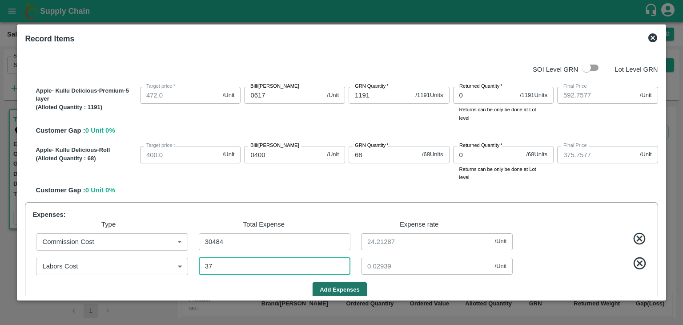
type input "377"
type input "0.29944"
type input "589.7871"
type input "372.7871"
type input "3777"
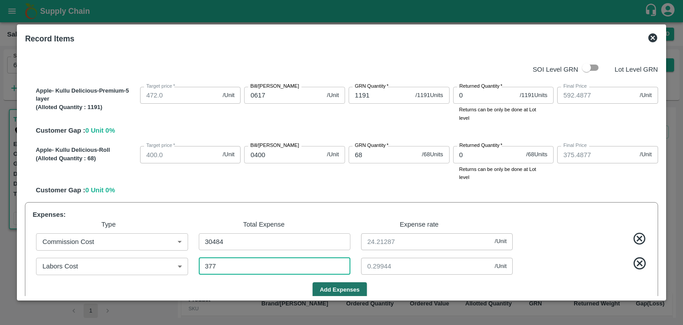
type input "3"
type input "3777"
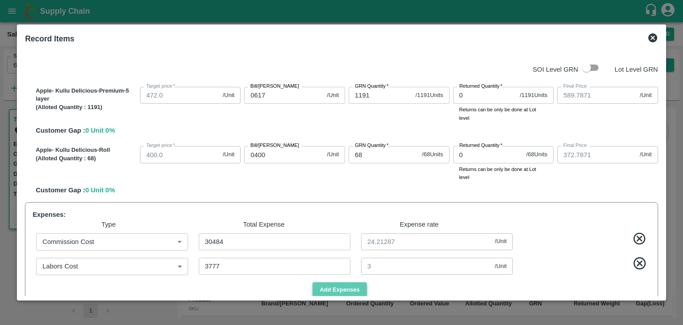
click at [347, 291] on button "Add Expenses" at bounding box center [340, 290] width 54 height 16
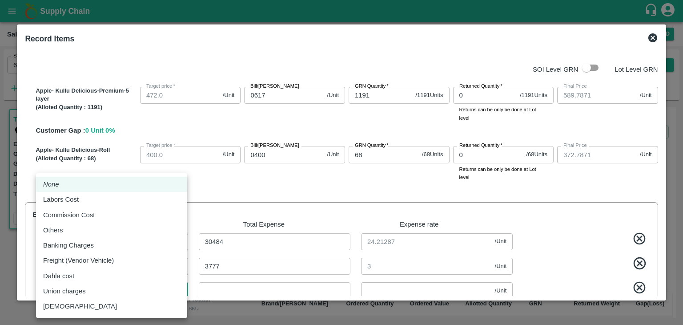
scroll to position [3, 0]
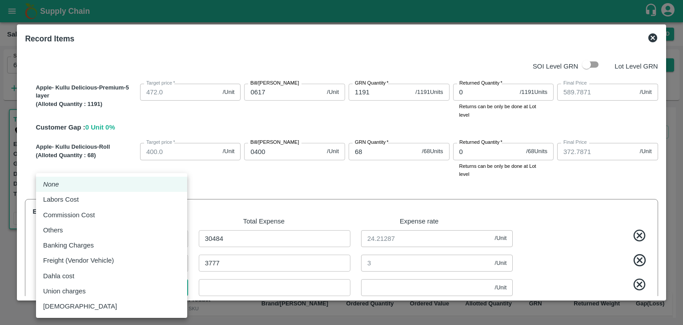
click at [177, 289] on body "Supply Chain Sales Orders Direct Customer Add SO ID 606675 SO ID Start Date Sta…" at bounding box center [341, 162] width 683 height 325
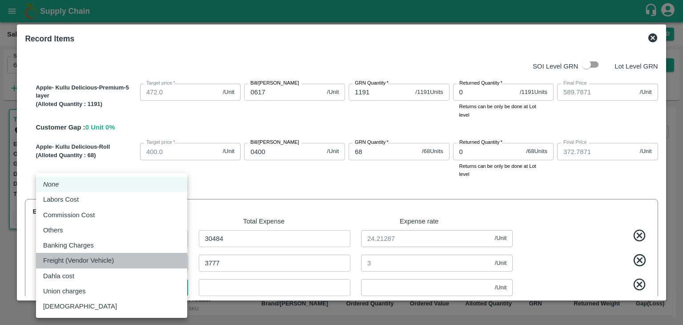
click at [101, 263] on p "Freight (Vendor Vehicle)" at bounding box center [78, 260] width 71 height 10
type input "Freight (Vendor Vehicle)"
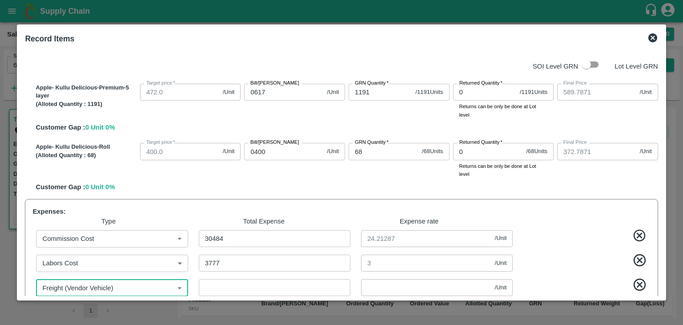
scroll to position [4, 0]
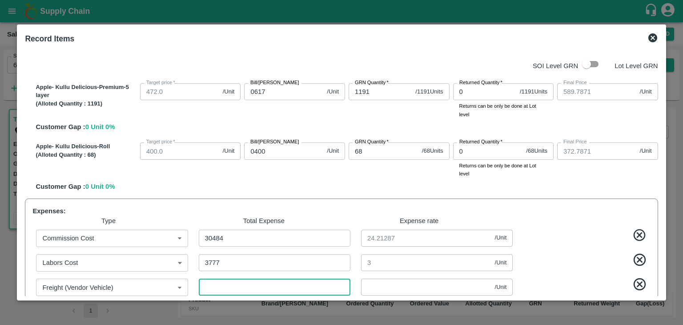
click at [212, 289] on input "number" at bounding box center [275, 286] width 152 height 17
type input "589.7863"
type input "372.7863"
type input "1"
type input "0.00079"
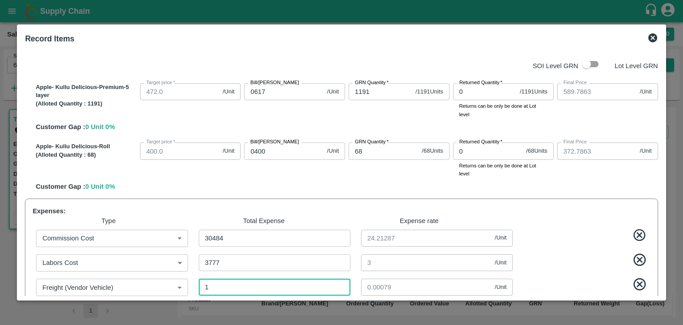
type input "589.7768"
type input "372.7768"
type input "13"
type input "0.01033"
type input "589.6783"
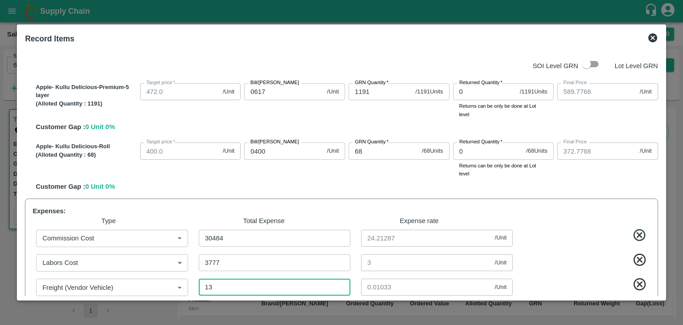
type input "372.6783"
type input "137"
type input "0.10882"
type input "588.6966"
type input "371.6966"
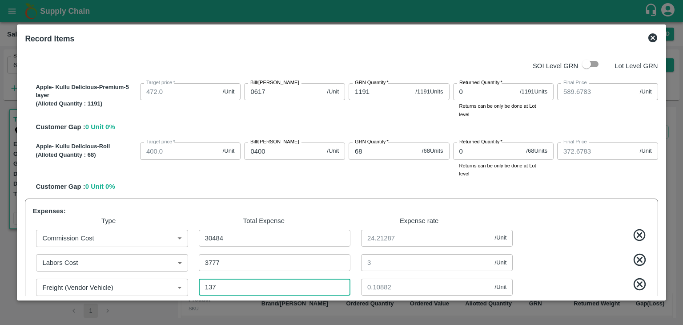
type input "1373"
type input "1.09055"
type input "578.8761"
type input "361.8761"
type input "13737"
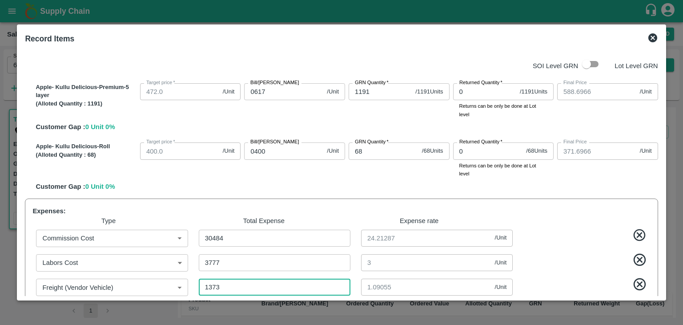
type input "10.91104"
type input "480.6728"
type input "263.6728"
type input "137375"
type input "109.11438"
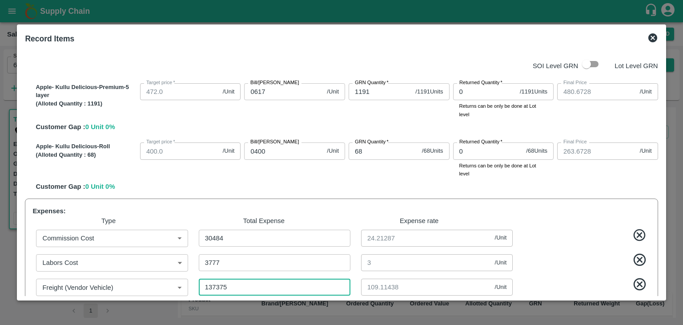
type input "137375"
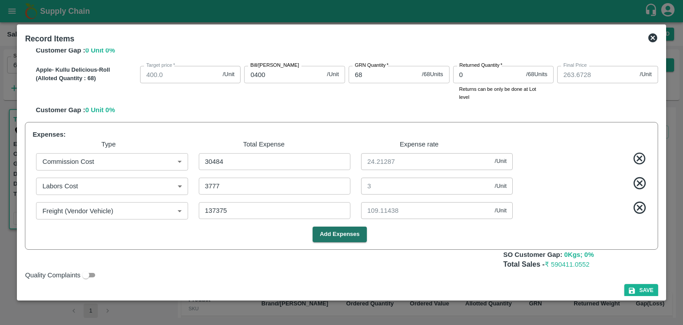
scroll to position [87, 0]
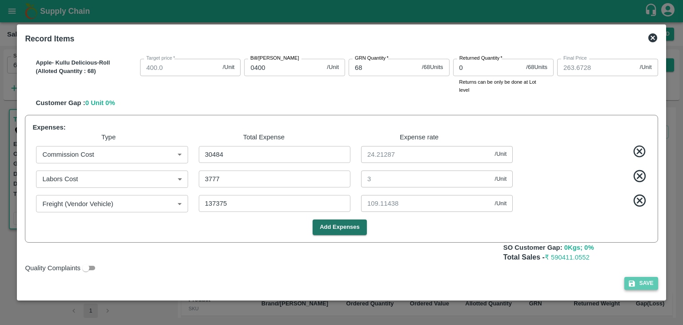
click at [640, 284] on button "Save" at bounding box center [642, 283] width 34 height 13
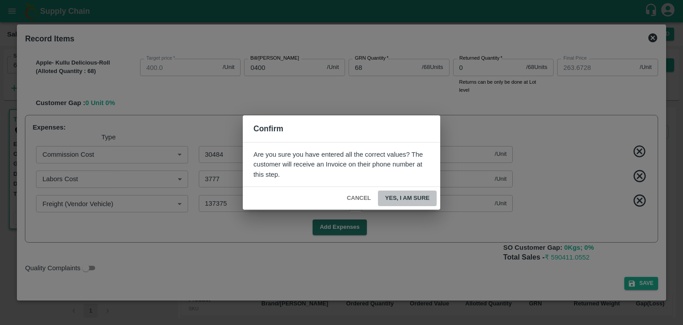
click at [408, 201] on button "Yes, I am sure" at bounding box center [407, 198] width 59 height 16
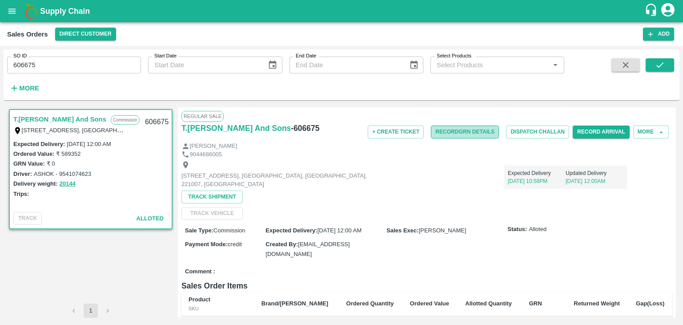
click at [465, 133] on button "Record GRN Details" at bounding box center [465, 131] width 68 height 13
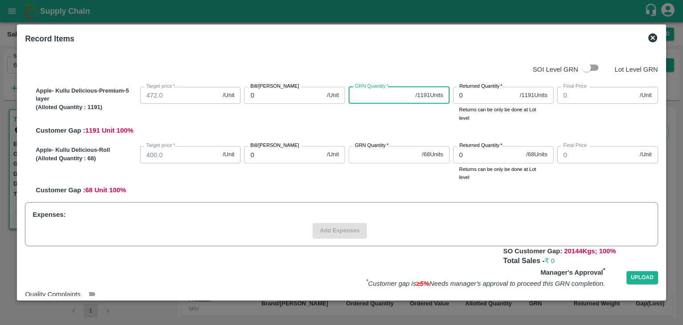
click at [387, 92] on input "GRN Quantity   *" at bounding box center [380, 95] width 63 height 17
type input "1191"
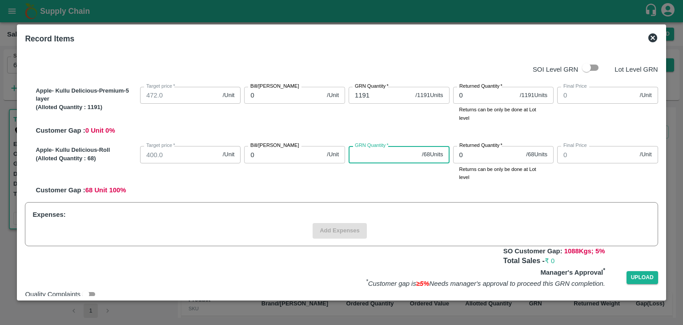
click at [372, 153] on input "GRN Quantity   *" at bounding box center [384, 154] width 70 height 17
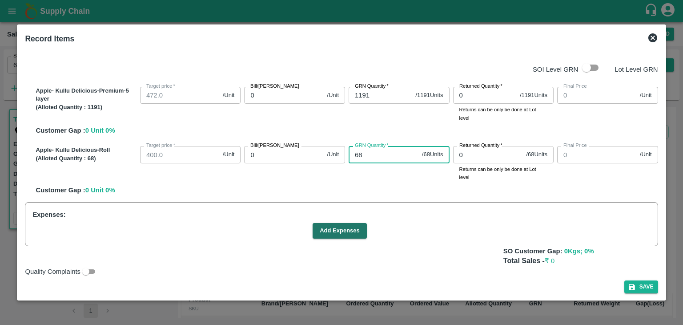
type input "68"
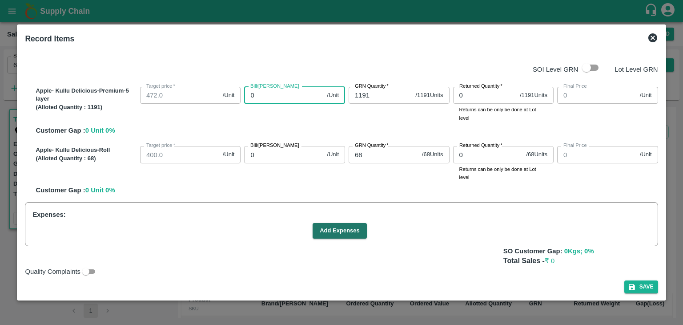
click at [268, 97] on input "0" at bounding box center [283, 95] width 79 height 17
type input "06"
type input "6"
type input "061"
type input "61"
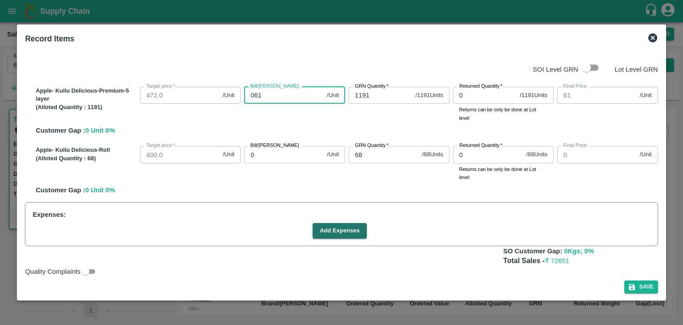
type input "0615"
type input "615"
click at [263, 155] on input "0" at bounding box center [283, 154] width 79 height 17
click at [266, 98] on input "0615" at bounding box center [283, 95] width 79 height 17
type input "061"
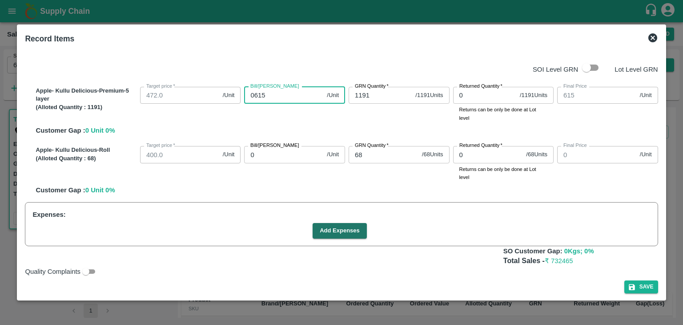
type input "61"
type input "0617"
type input "617"
type input "0617"
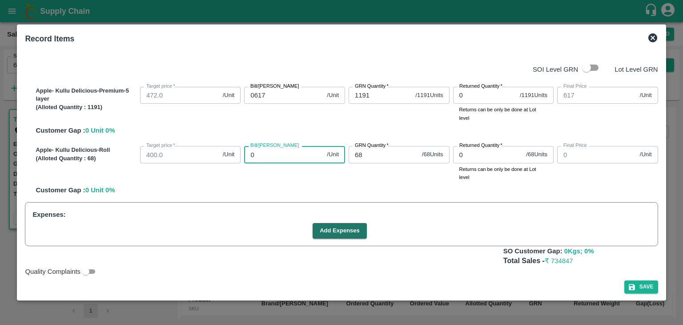
click at [258, 155] on input "0" at bounding box center [283, 154] width 79 height 17
type input "04"
type input "4"
type input "040"
type input "40"
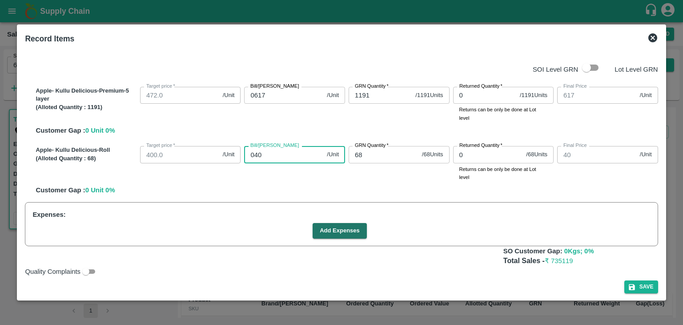
type input "0400"
type input "400"
type input "0400"
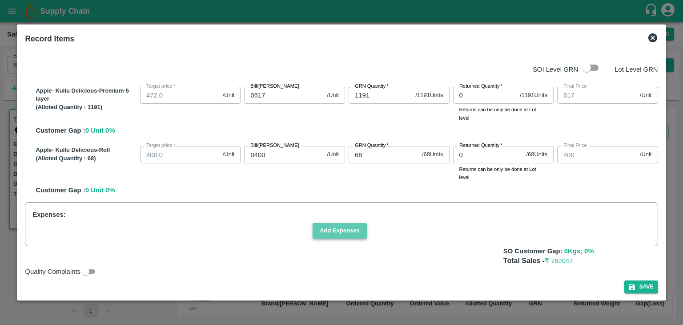
click at [340, 229] on button "Add Expenses" at bounding box center [340, 231] width 54 height 16
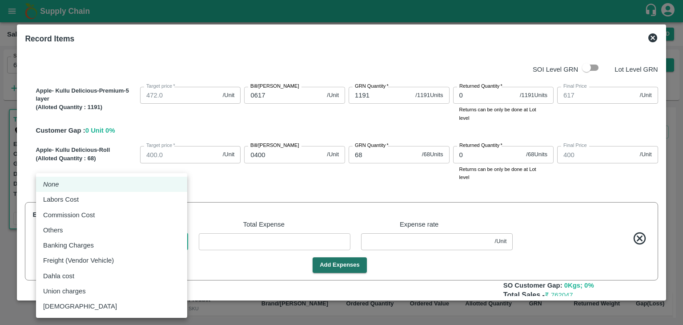
click at [141, 237] on body "Supply Chain Sales Orders Direct Customer Add SO ID 606675 SO ID Start Date Sta…" at bounding box center [341, 162] width 683 height 325
click at [90, 217] on p "Commission Cost" at bounding box center [69, 215] width 52 height 10
type input "Commission Cost"
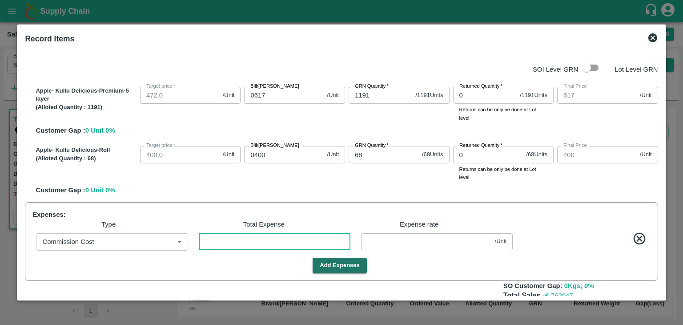
click at [224, 244] on input "number" at bounding box center [275, 241] width 152 height 17
type input "616.9976"
type input "399.9976"
type input "3"
type input "0.00238"
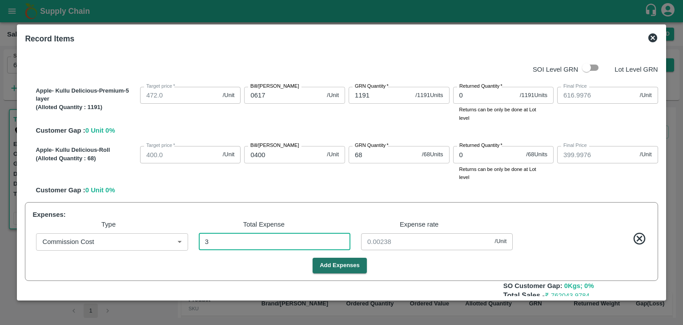
type input "616.9762"
type input "399.9762"
type input "30"
type input "0.02383"
type input "616.7585"
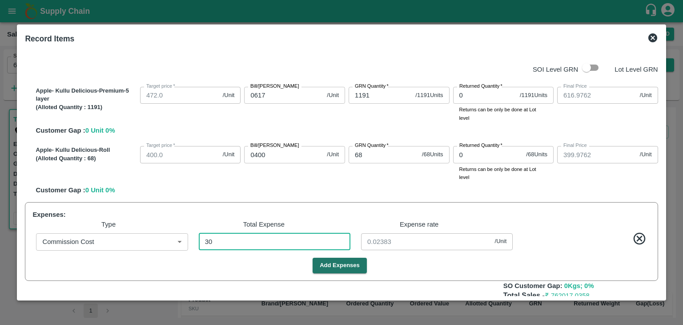
type input "399.7585"
type input "304"
type input "0.24146"
type input "614.579"
type input "397.579"
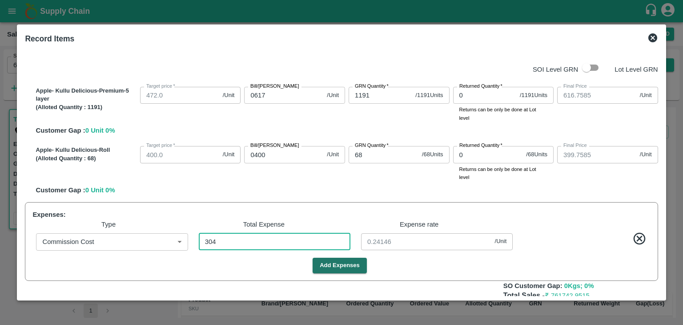
type input "3048"
type input "2.42097"
type input "592.7871"
type input "375.7871"
type input "30484"
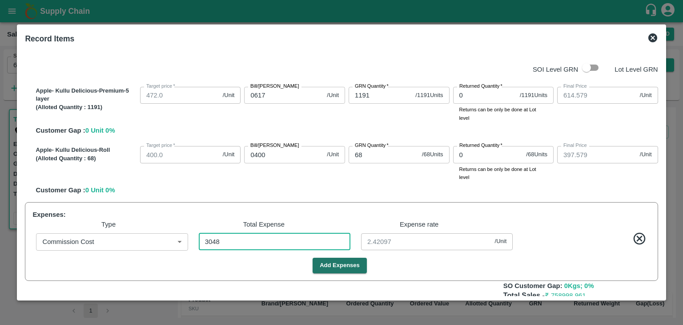
type input "24.21287"
type input "30484"
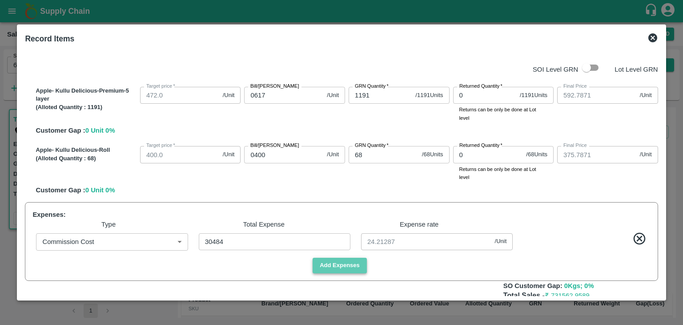
click at [338, 266] on button "Add Expenses" at bounding box center [340, 266] width 54 height 16
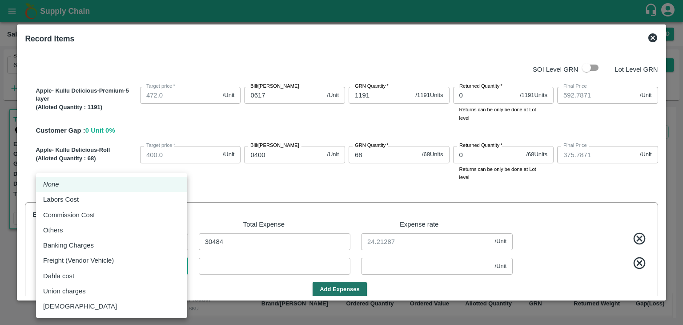
click at [180, 267] on body "Supply Chain Sales Orders Direct Customer Add SO ID 606675 SO ID Start Date Sta…" at bounding box center [341, 162] width 683 height 325
click at [99, 200] on div "Labors Cost" at bounding box center [111, 199] width 137 height 10
type input "Labors Cost"
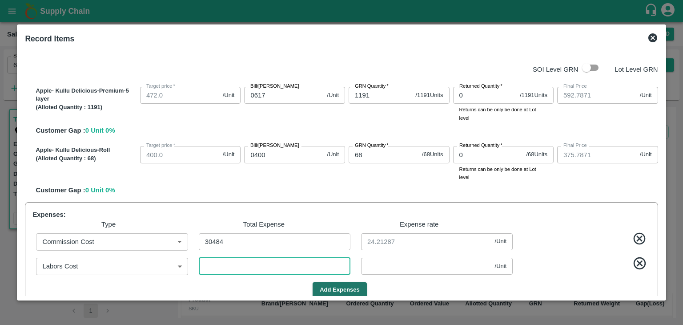
click at [224, 266] on input "number" at bounding box center [275, 266] width 152 height 17
type input "592.7848"
type input "375.7847"
type input "3"
type input "0.00238"
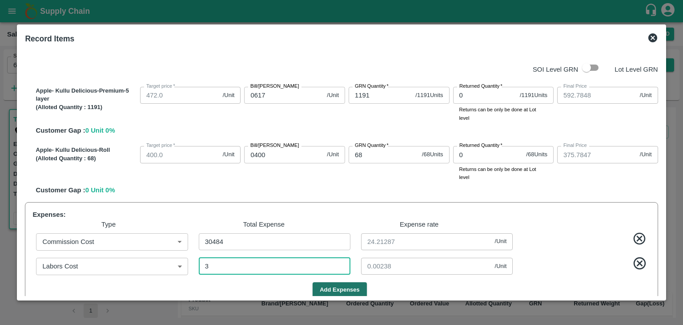
type input "592.7577"
type input "375.7577"
type input "37"
type input "0.02939"
type input "592.4877"
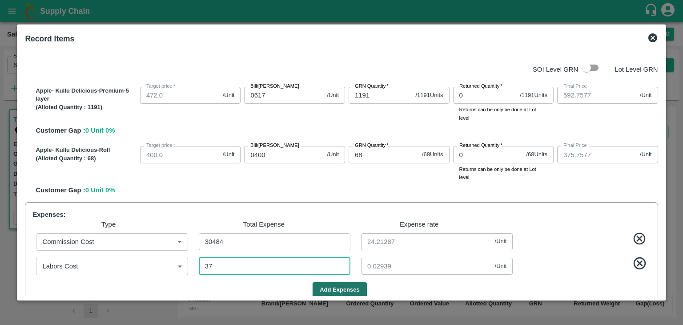
type input "375.4877"
type input "377"
type input "0.29944"
type input "589.7871"
type input "372.7871"
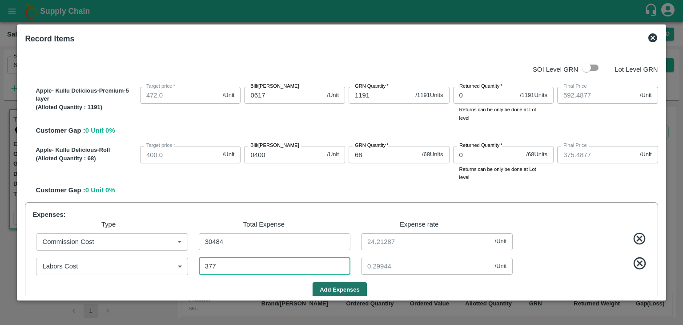
type input "3777"
type input "3"
type input "3777"
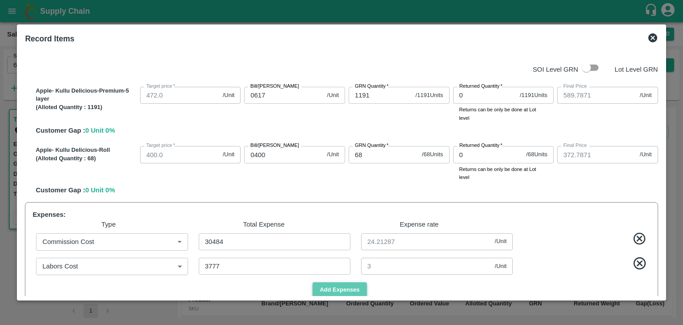
click at [347, 288] on button "Add Expenses" at bounding box center [340, 290] width 54 height 16
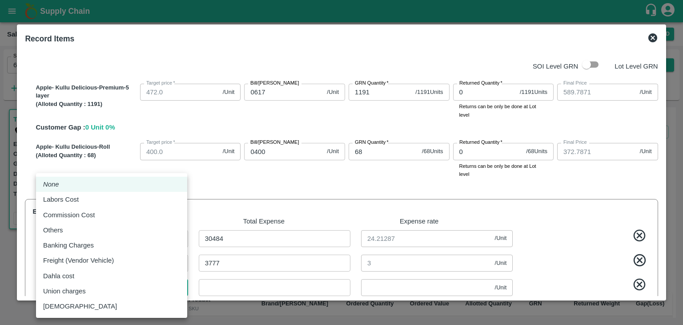
click at [178, 288] on body "Supply Chain Sales Orders Direct Customer Add SO ID 606675 SO ID Start Date Sta…" at bounding box center [341, 162] width 683 height 325
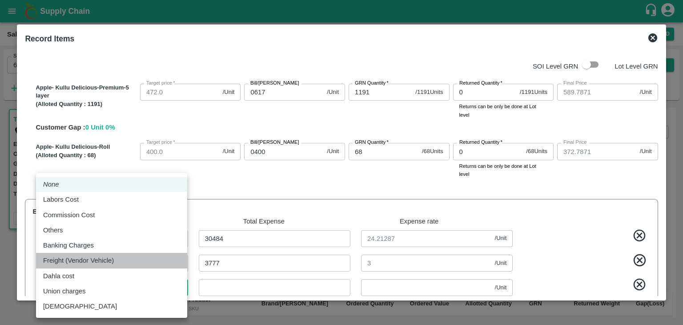
click at [110, 262] on p "Freight (Vendor Vehicle)" at bounding box center [78, 260] width 71 height 10
type input "Freight (Vendor Vehicle)"
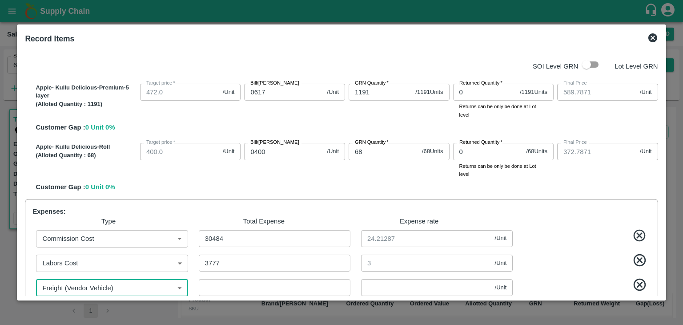
scroll to position [4, 0]
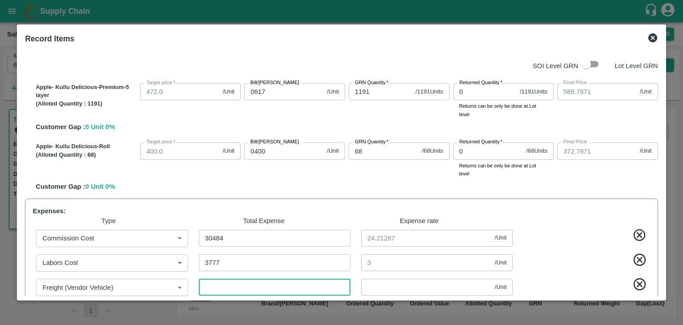
click at [221, 288] on input "number" at bounding box center [275, 286] width 152 height 17
type input "589.7863"
type input "372.7863"
type input "1"
type input "0.00079"
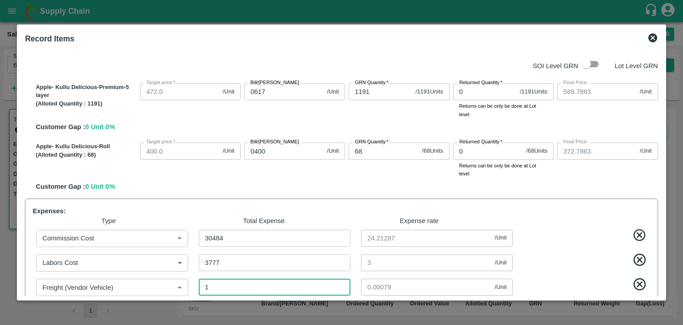
type input "589.7768"
type input "372.7768"
type input "13"
type input "0.01033"
type input "589.6783"
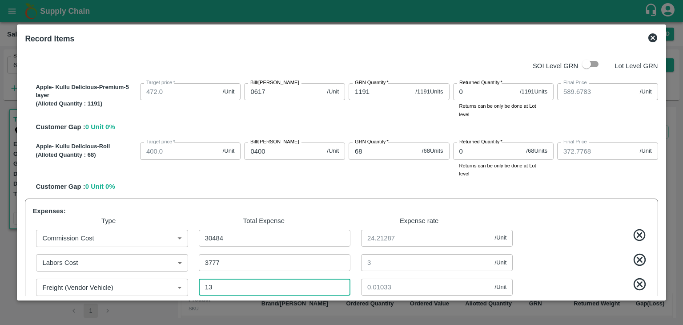
type input "372.6783"
type input "137"
type input "0.10882"
type input "588.6966"
type input "371.6966"
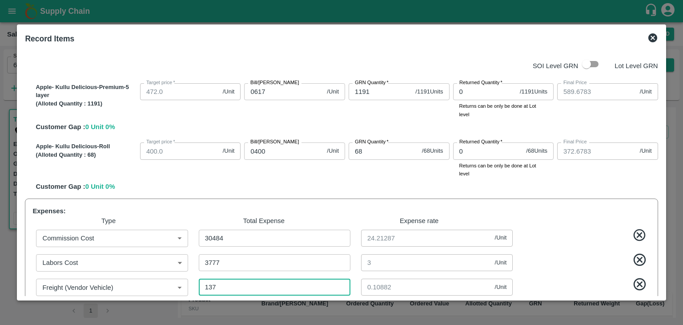
type input "1373"
type input "1.09055"
type input "578.8761"
type input "361.8761"
type input "13737"
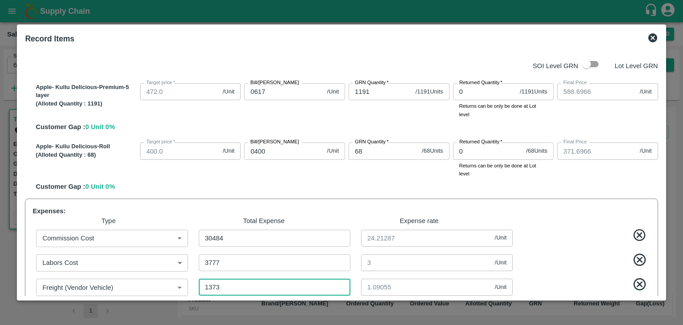
type input "10.91104"
type input "480.6728"
type input "263.6728"
type input "137375"
type input "109.11438"
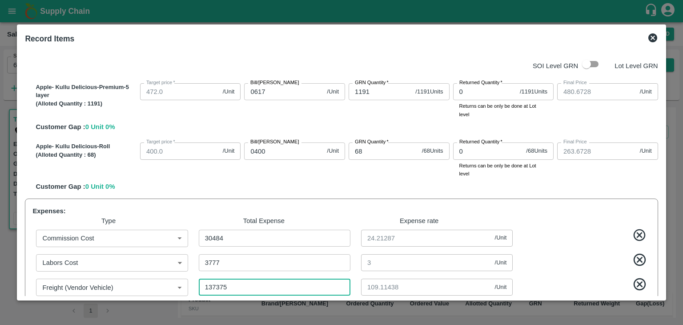
type input "137375"
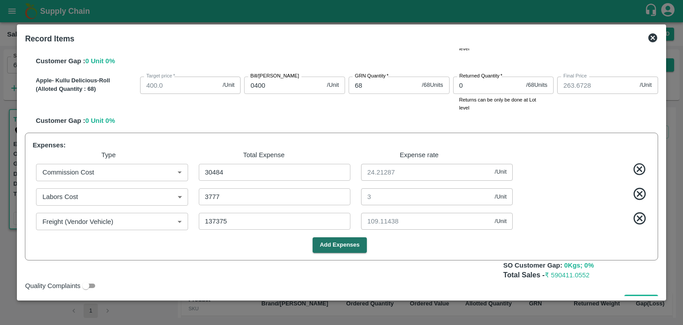
scroll to position [88, 0]
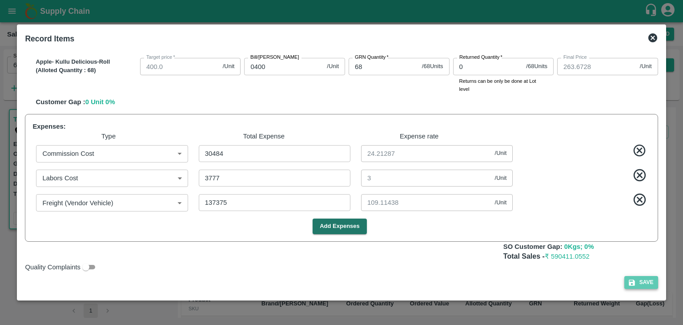
click at [634, 280] on icon "button" at bounding box center [632, 282] width 8 height 8
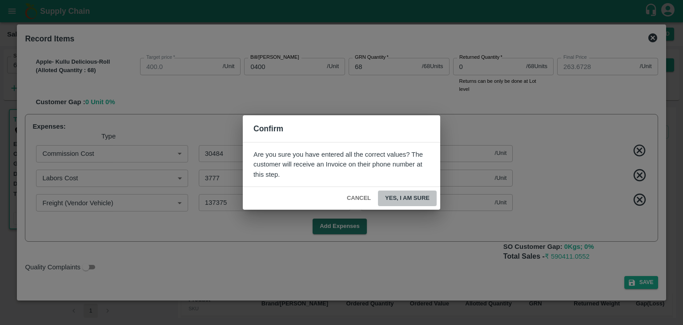
click at [422, 200] on button "Yes, I am sure" at bounding box center [407, 198] width 59 height 16
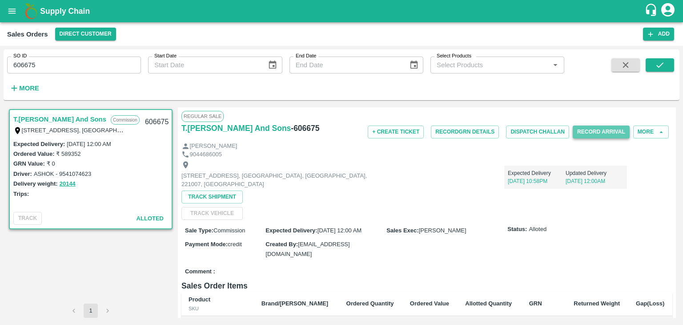
click at [606, 130] on button "Record Arrival" at bounding box center [601, 131] width 57 height 13
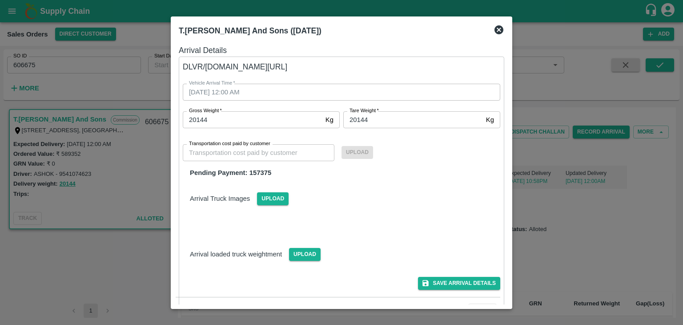
click at [500, 25] on icon at bounding box center [499, 29] width 9 height 9
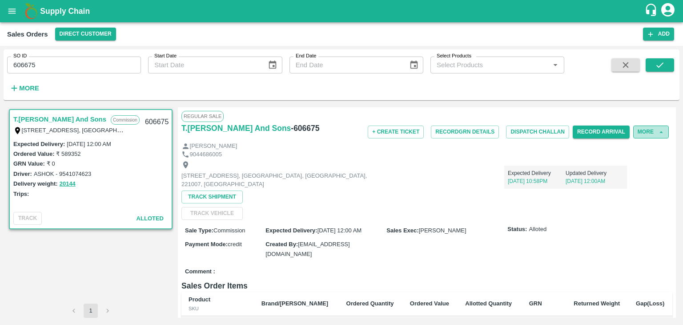
click at [651, 130] on button "More" at bounding box center [652, 131] width 36 height 13
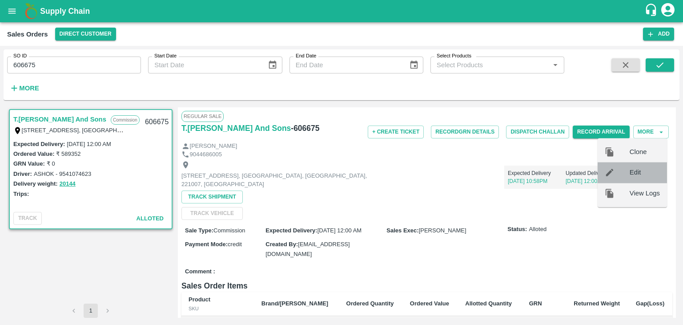
click at [637, 175] on span "Edit" at bounding box center [645, 173] width 30 height 10
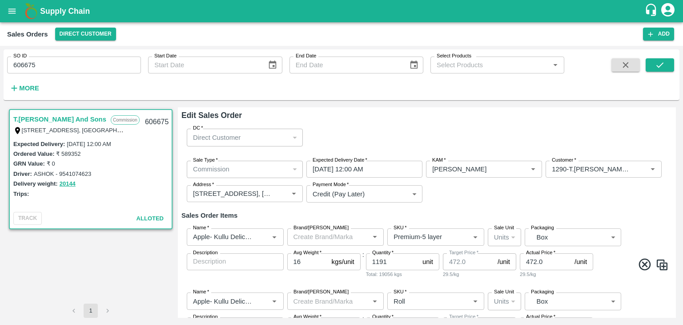
click at [387, 82] on div "SO ID 606675 SO ID Start Date Start Date End Date End Date Select Products Sele…" at bounding box center [282, 72] width 565 height 46
click at [69, 61] on input "606675" at bounding box center [74, 64] width 134 height 17
type input "605323"
click at [663, 66] on icon "submit" at bounding box center [660, 65] width 10 height 10
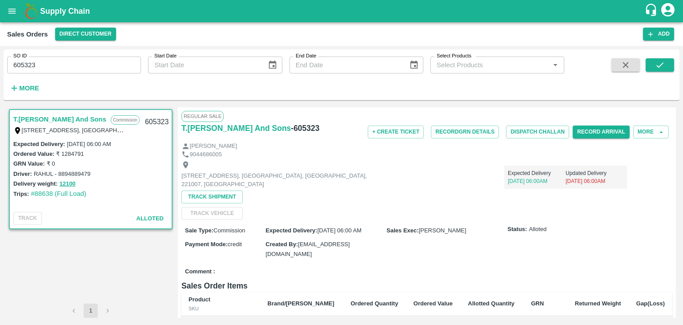
click at [667, 11] on icon "account of current user" at bounding box center [668, 9] width 13 height 13
click at [634, 48] on li "Logout" at bounding box center [647, 47] width 69 height 15
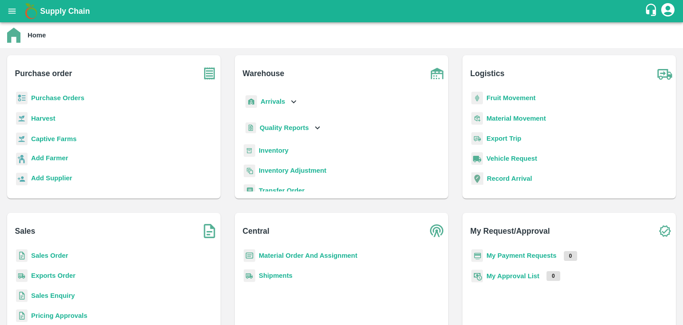
click at [52, 257] on b "Sales Order" at bounding box center [49, 255] width 37 height 7
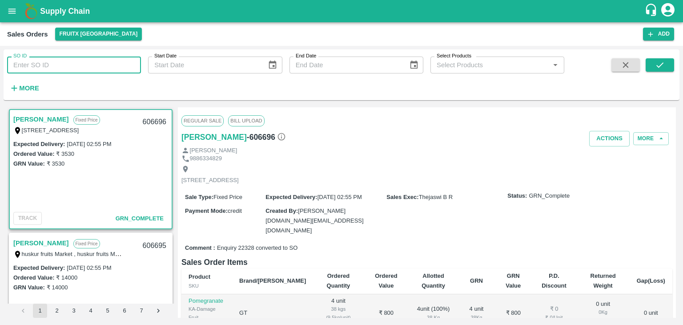
click at [61, 61] on input "SO ID" at bounding box center [74, 64] width 134 height 17
type input "606710"
click at [664, 67] on icon "submit" at bounding box center [660, 65] width 10 height 10
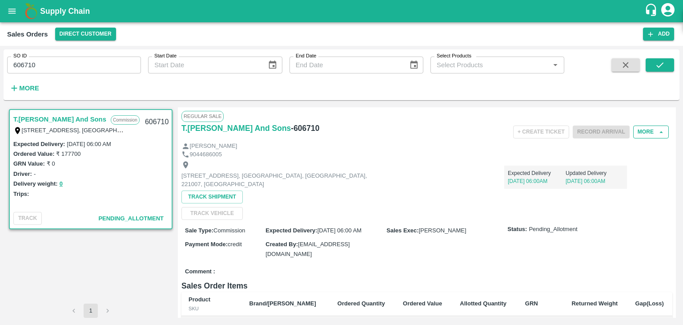
click at [654, 132] on button "More" at bounding box center [652, 131] width 36 height 13
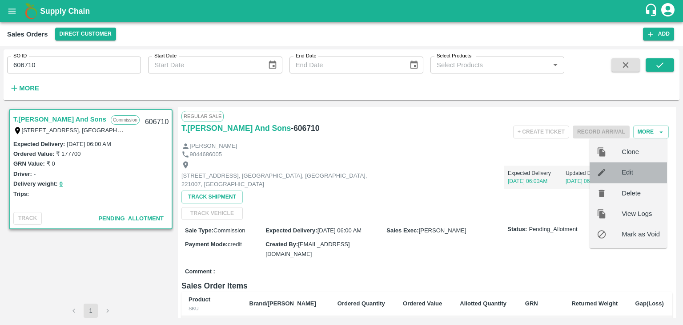
click at [628, 174] on span "Edit" at bounding box center [641, 173] width 38 height 10
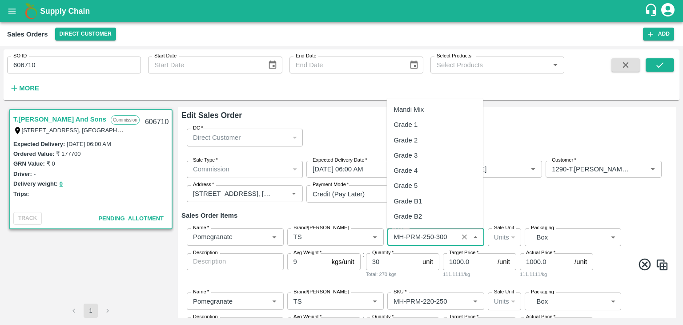
click at [420, 237] on input "SKU   *" at bounding box center [422, 237] width 65 height 12
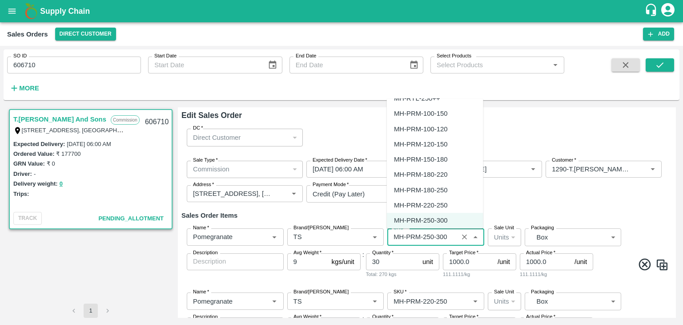
click at [440, 127] on div "MH-PRM-100-120" at bounding box center [420, 129] width 53 height 10
type input "MH-PRM-100-120"
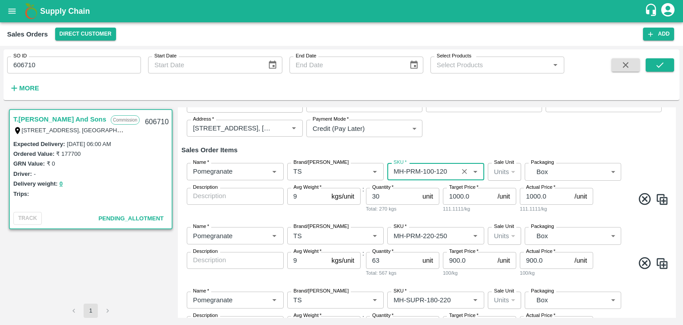
scroll to position [66, 0]
click at [447, 234] on input "SKU   *" at bounding box center [422, 235] width 65 height 12
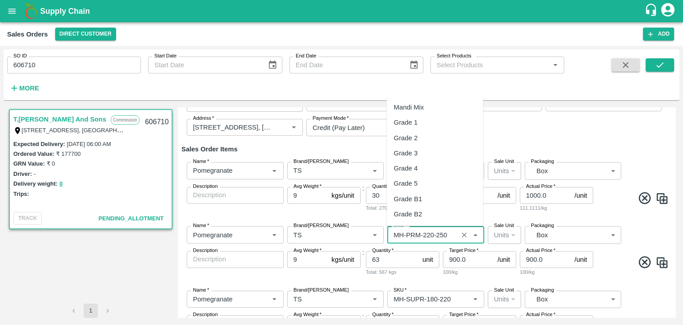
scroll to position [590, 0]
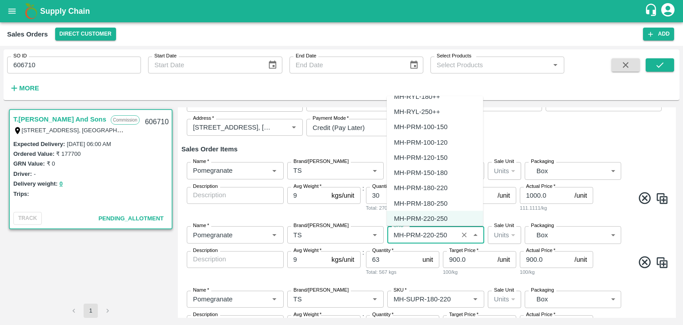
click at [432, 156] on div "MH-PRM-120-150" at bounding box center [420, 157] width 53 height 10
type input "MH-PRM-120-150"
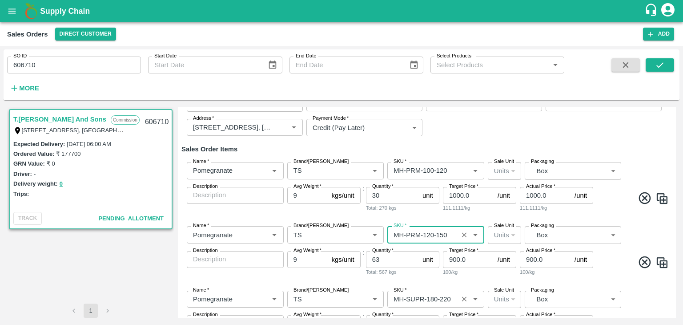
click at [447, 299] on input "SKU   *" at bounding box center [422, 299] width 65 height 12
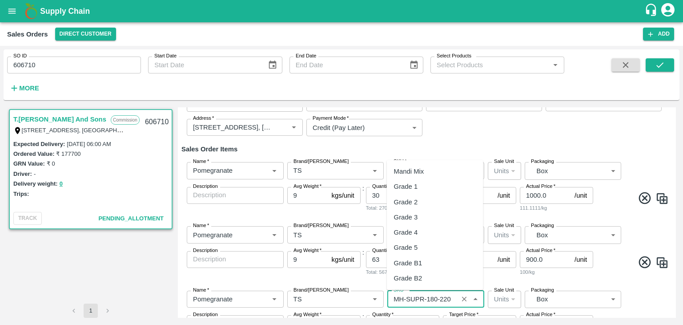
scroll to position [788, 0]
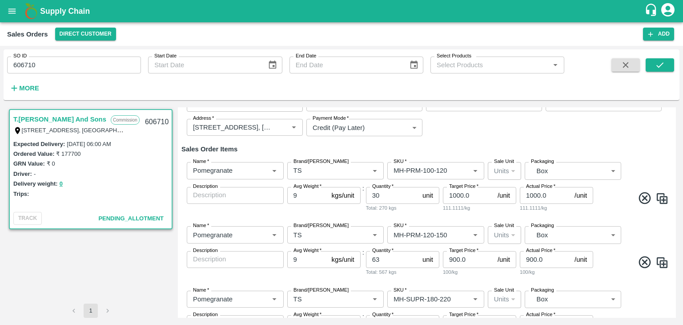
click at [605, 197] on span at bounding box center [632, 199] width 74 height 17
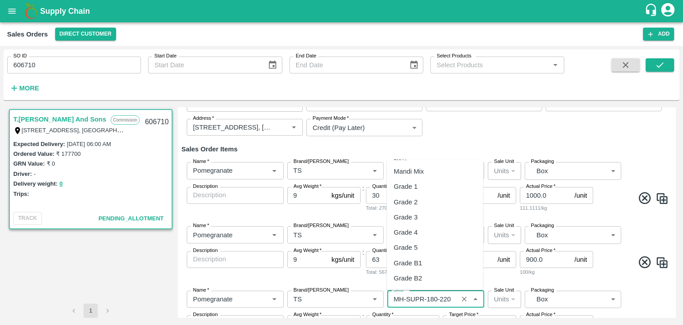
click at [441, 301] on input "SKU   *" at bounding box center [422, 299] width 65 height 12
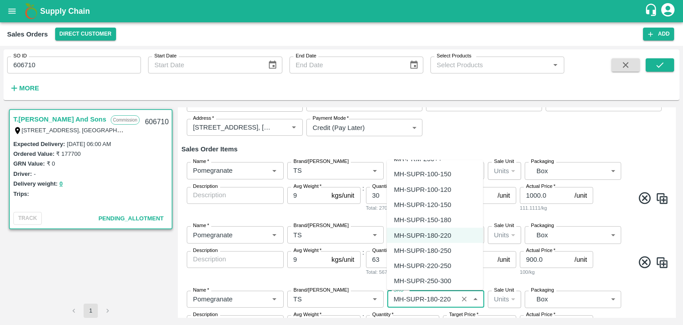
scroll to position [855, 0]
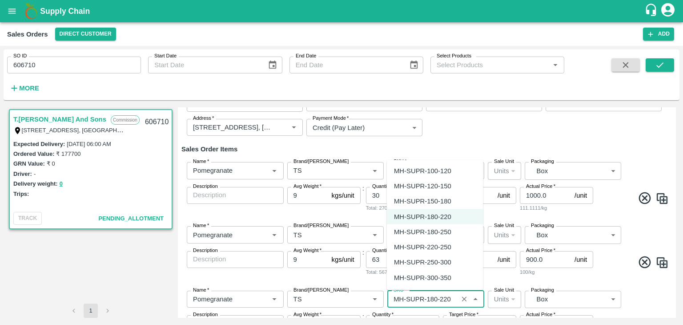
click at [446, 199] on div "MH-SUPR-150-180" at bounding box center [422, 201] width 57 height 10
type input "MH-SUPR-150-180"
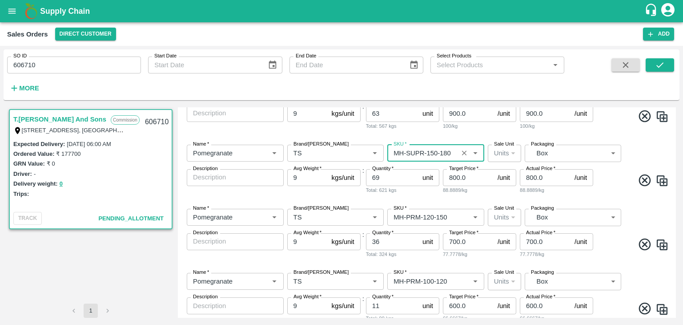
scroll to position [217, 0]
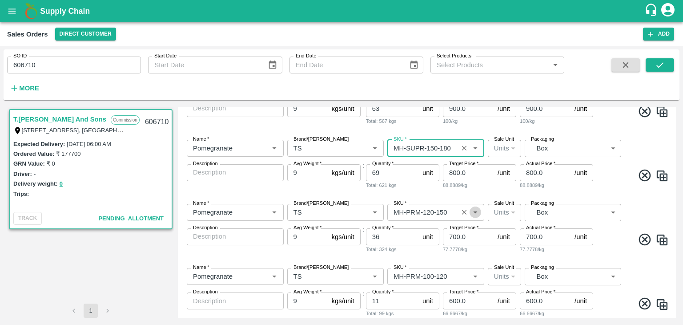
click at [473, 212] on icon "Open" at bounding box center [475, 212] width 4 height 2
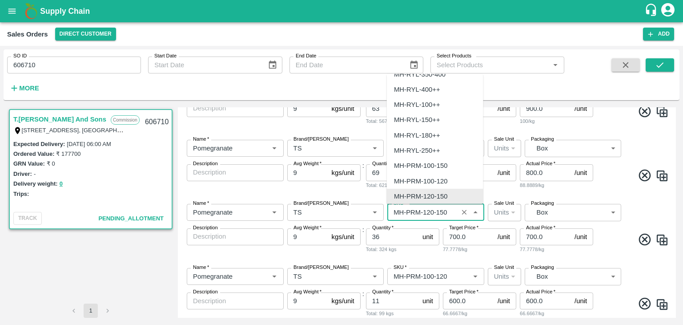
scroll to position [643, 0]
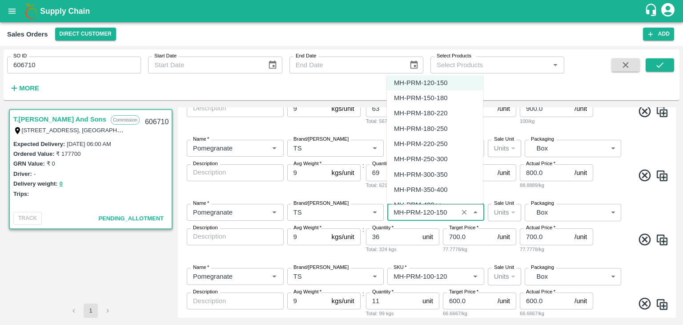
click at [446, 213] on input "SKU   *" at bounding box center [422, 212] width 65 height 12
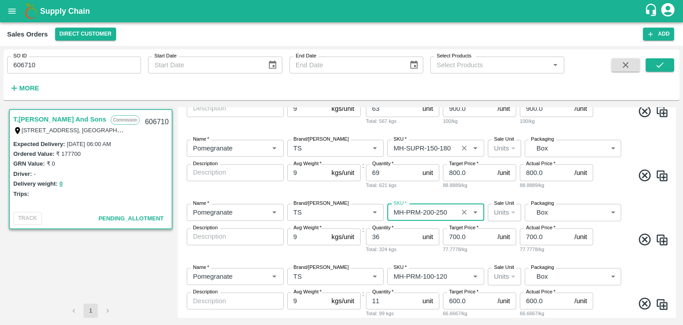
type input "MH-PRM-200-250"
click at [451, 150] on input "SKU   *" at bounding box center [422, 148] width 65 height 12
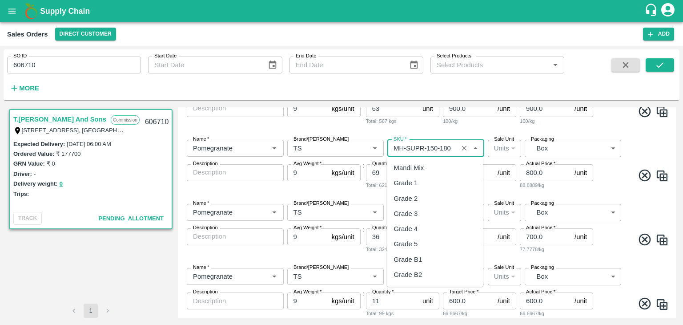
scroll to position [774, 0]
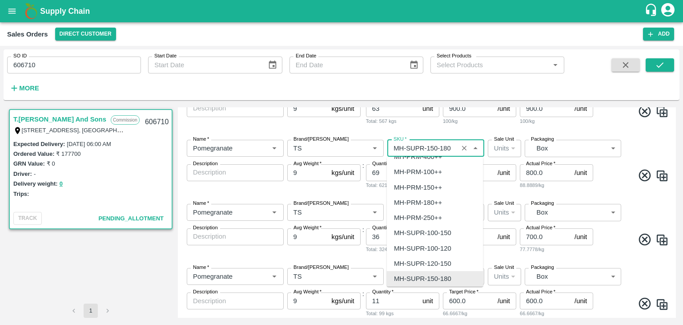
click at [451, 150] on input "SKU   *" at bounding box center [422, 148] width 65 height 12
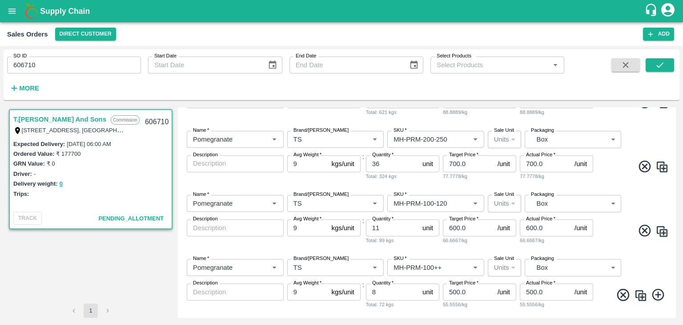
scroll to position [291, 0]
click at [473, 203] on icon "Open" at bounding box center [475, 203] width 4 height 2
type input "MH-SUPR-150-200"
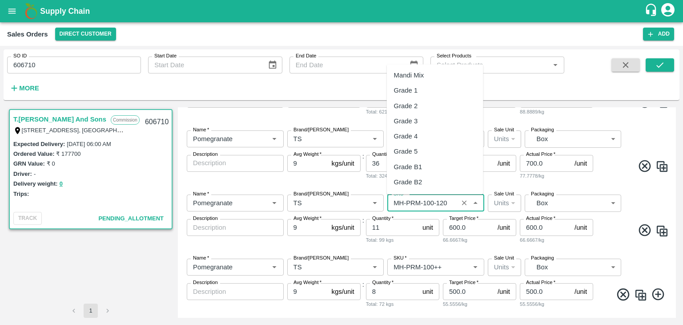
scroll to position [514, 0]
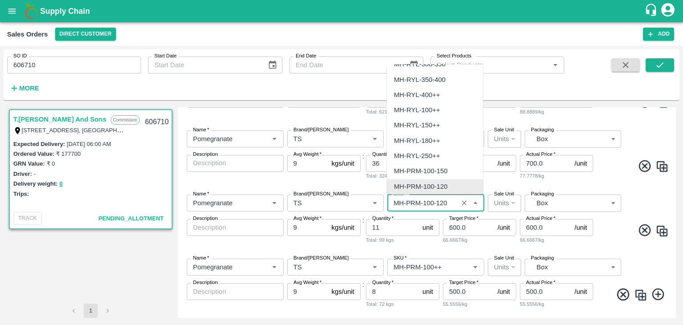
click at [450, 205] on input "SKU   *" at bounding box center [422, 203] width 65 height 12
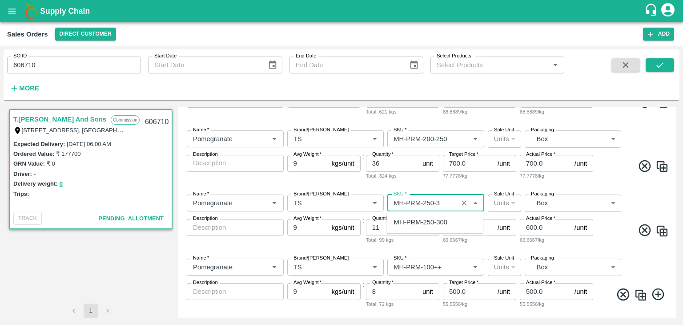
click at [420, 221] on div "MH-PRM-250-300" at bounding box center [420, 222] width 53 height 10
type input "MH-PRM-250-300"
click at [425, 264] on input "SKU   *" at bounding box center [422, 267] width 65 height 12
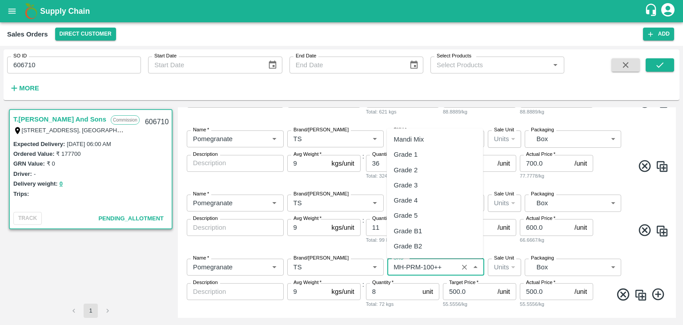
scroll to position [667, 0]
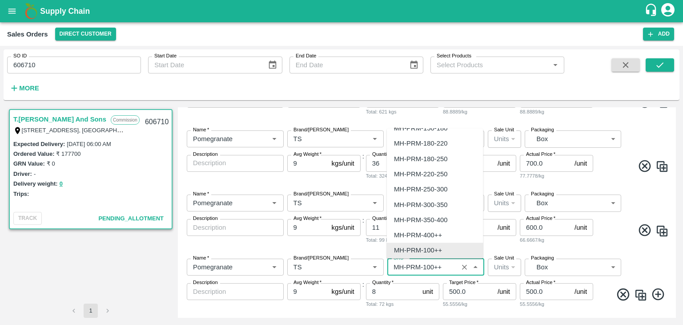
click at [425, 264] on input "SKU   *" at bounding box center [422, 267] width 65 height 12
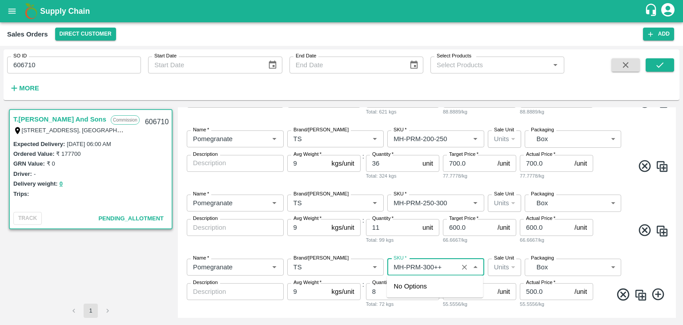
click at [443, 266] on input "SKU   *" at bounding box center [422, 267] width 65 height 12
click at [464, 248] on div "Name   * Name   * Brand/Marka Brand/Marka SKU   * SKU   * Sale Unit Units 2 Sal…" at bounding box center [427, 219] width 491 height 64
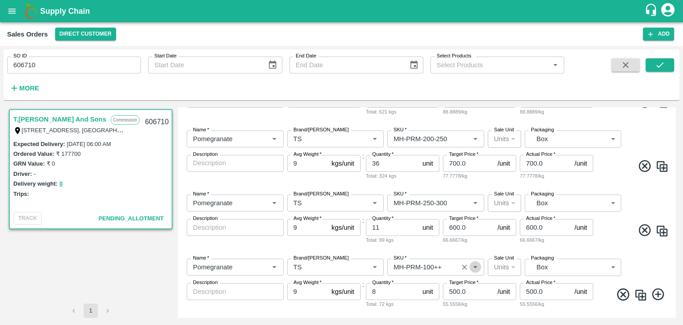
click at [477, 266] on icon "Open" at bounding box center [476, 267] width 10 height 10
click at [484, 253] on div "Name   * Name   * Brand/Marka Brand/Marka SKU   * SKU   * Sale Unit Units 2 Sal…" at bounding box center [427, 283] width 491 height 64
click at [472, 269] on icon "Open" at bounding box center [476, 267] width 10 height 10
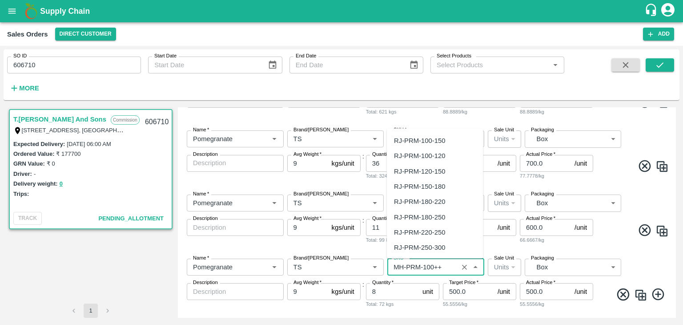
scroll to position [1542, 0]
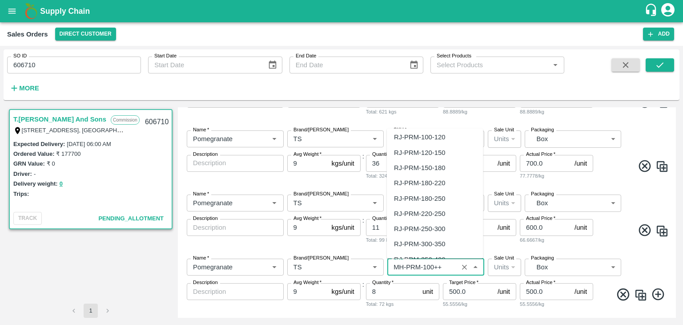
click at [447, 267] on input "SKU   *" at bounding box center [422, 267] width 65 height 12
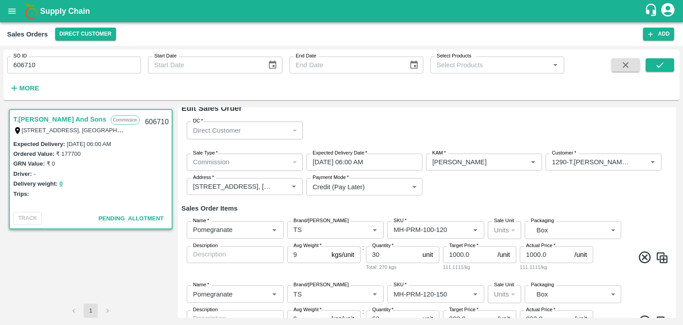
scroll to position [0, 0]
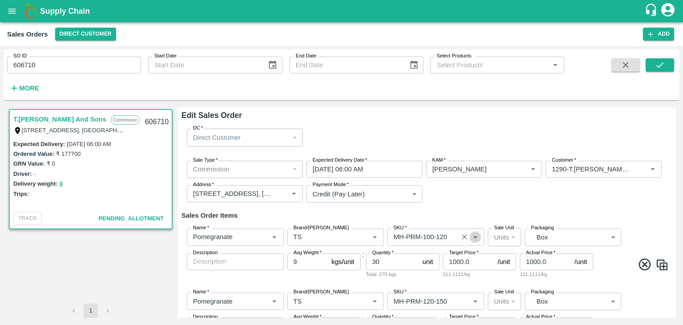
click at [473, 236] on icon "Open" at bounding box center [475, 237] width 4 height 2
type input "MH-PRM-300-350"
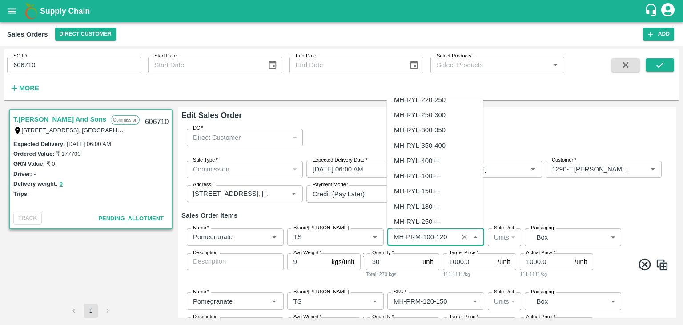
scroll to position [502, 0]
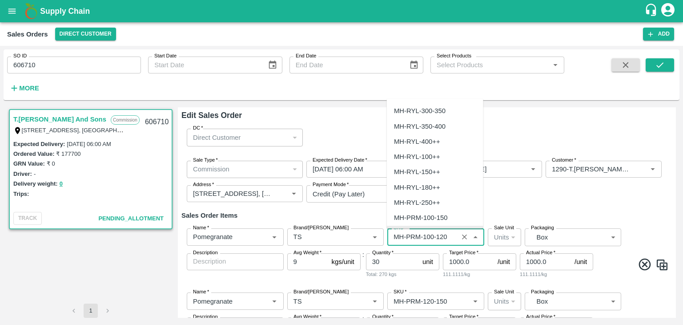
click at [450, 238] on input "SKU   *" at bounding box center [422, 237] width 65 height 12
click at [428, 125] on div "MH-PRM-100-120" at bounding box center [420, 125] width 53 height 10
type input "MH-PRM-100-120"
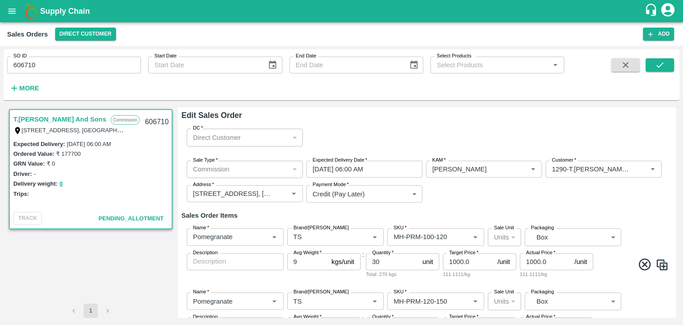
click at [406, 283] on div "Name   * Name   * Brand/Marka Brand/Marka SKU   * SKU   * Sale Unit Units 2 Sal…" at bounding box center [427, 253] width 491 height 64
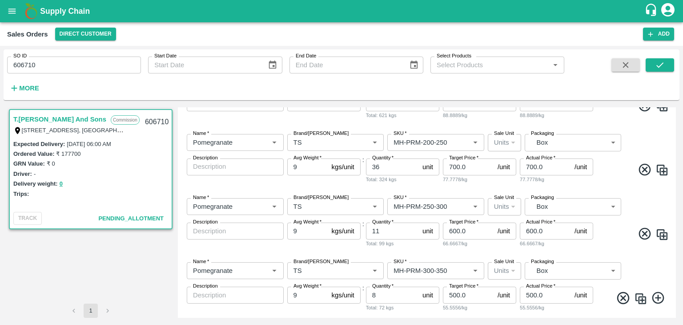
scroll to position [328, 0]
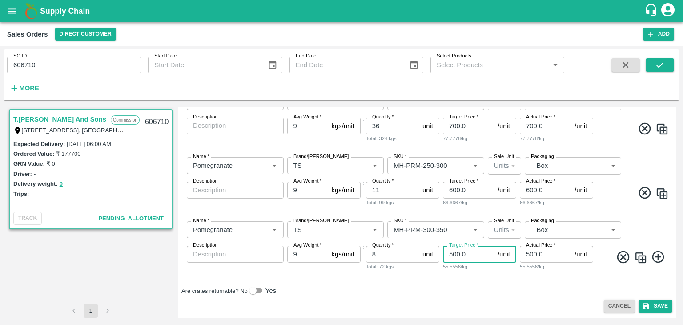
click at [467, 254] on input "500.0" at bounding box center [468, 254] width 51 height 17
click at [382, 254] on input "8" at bounding box center [392, 254] width 53 height 17
type input "30"
click at [385, 189] on input "11" at bounding box center [392, 190] width 53 height 17
type input "1"
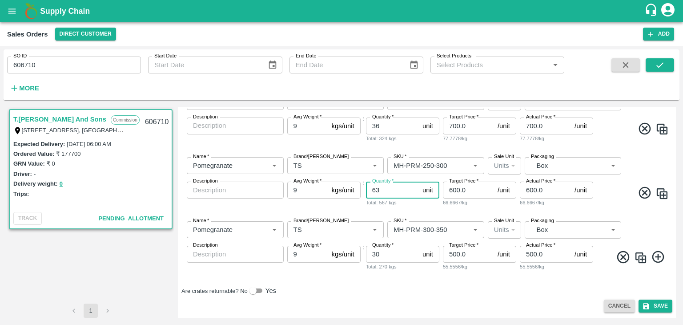
type input "63"
click at [383, 123] on input "36" at bounding box center [392, 125] width 53 height 17
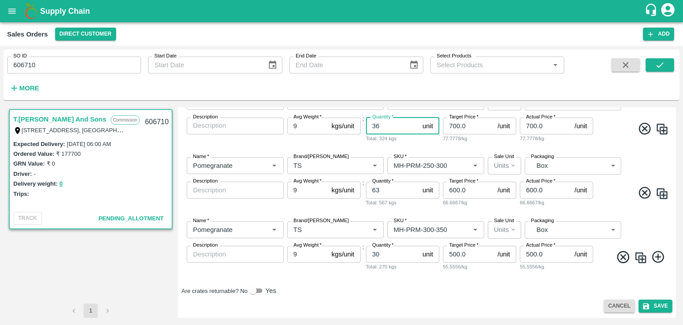
type input "3"
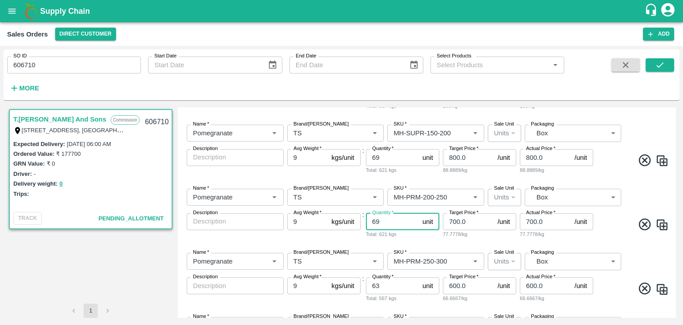
scroll to position [230, 0]
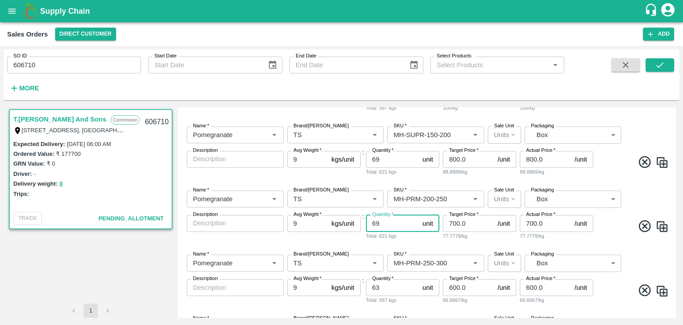
type input "69"
click at [381, 156] on input "69" at bounding box center [392, 159] width 53 height 17
type input "6"
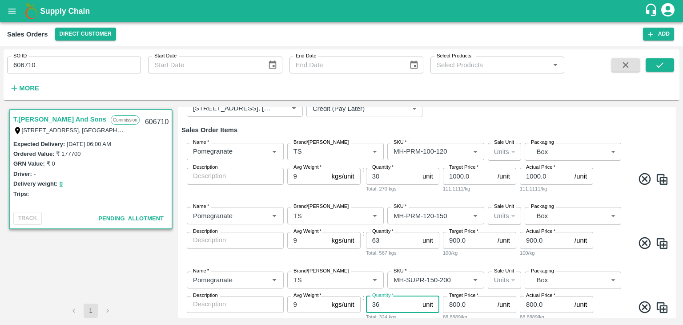
scroll to position [85, 0]
type input "36"
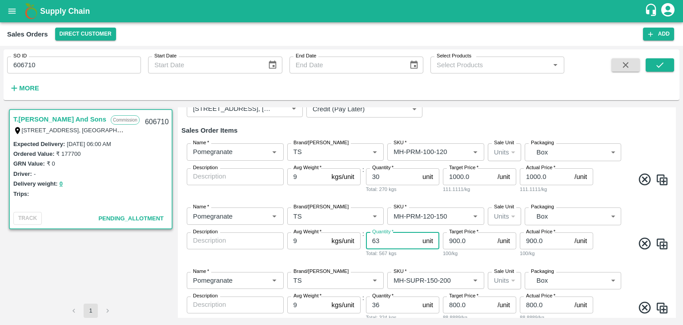
click at [384, 240] on input "63" at bounding box center [392, 240] width 53 height 17
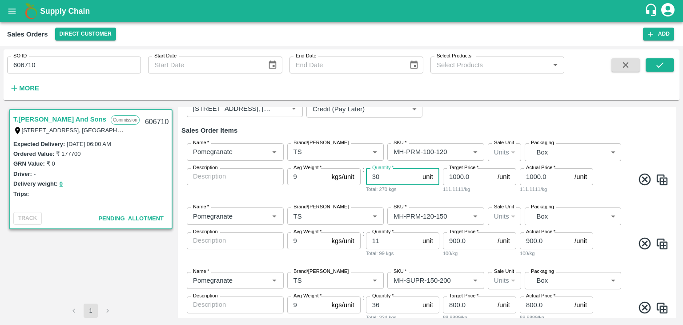
click at [384, 178] on input "30" at bounding box center [392, 176] width 53 height 17
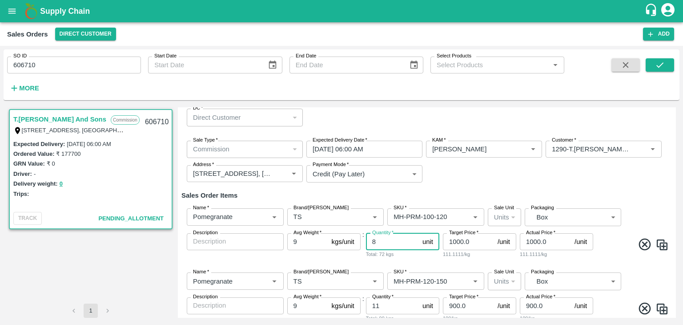
scroll to position [19, 0]
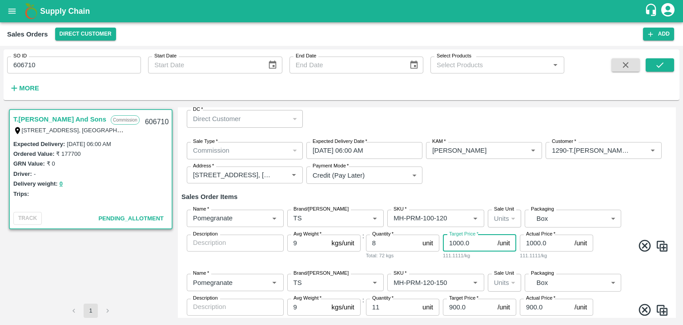
click at [456, 242] on input "1000.0" at bounding box center [468, 242] width 51 height 17
click at [535, 242] on input "1000.0" at bounding box center [545, 242] width 51 height 17
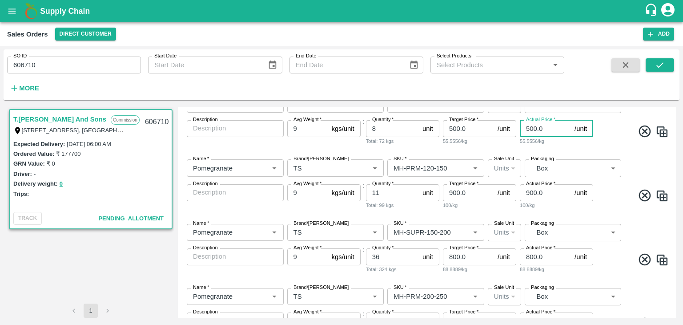
scroll to position [135, 0]
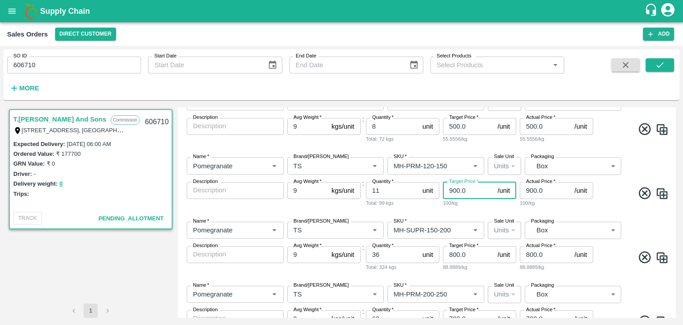
click at [453, 191] on input "900.0" at bounding box center [468, 190] width 51 height 17
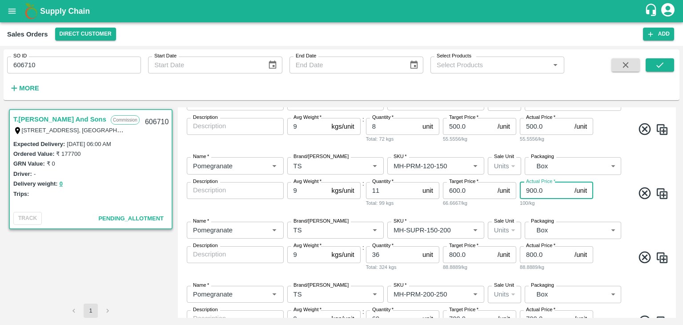
click at [529, 190] on input "900.0" at bounding box center [545, 190] width 51 height 17
click at [453, 254] on input "800.0" at bounding box center [468, 254] width 51 height 17
click at [531, 254] on input "800.0" at bounding box center [545, 254] width 51 height 17
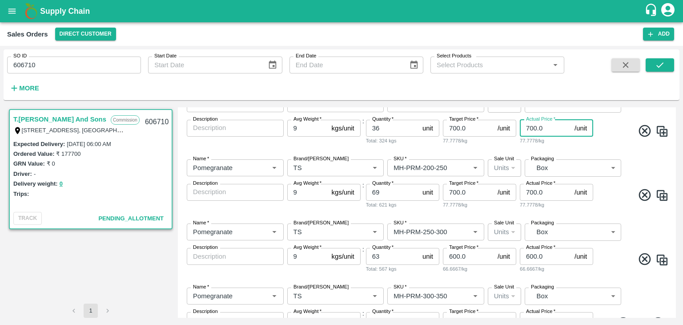
scroll to position [270, 0]
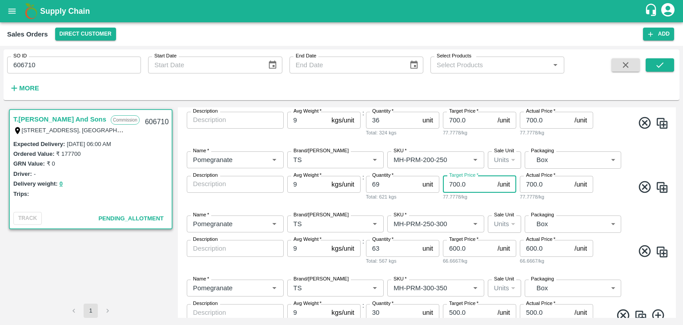
click at [452, 182] on input "700.0" at bounding box center [468, 184] width 51 height 17
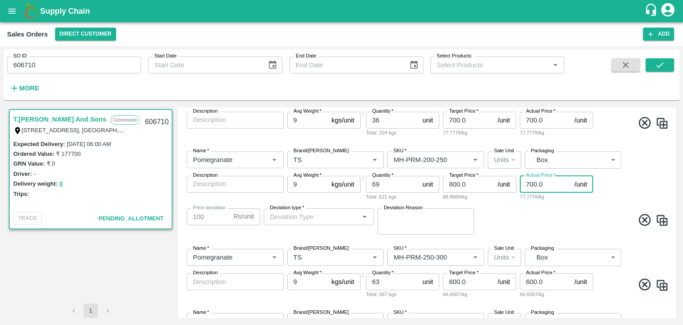
click at [530, 185] on input "700.0" at bounding box center [545, 184] width 51 height 17
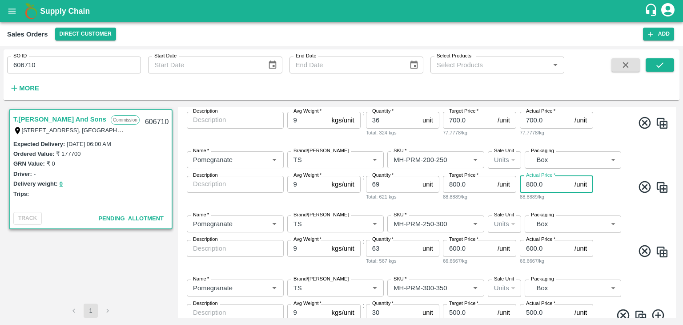
click at [453, 246] on input "600.0" at bounding box center [468, 248] width 51 height 17
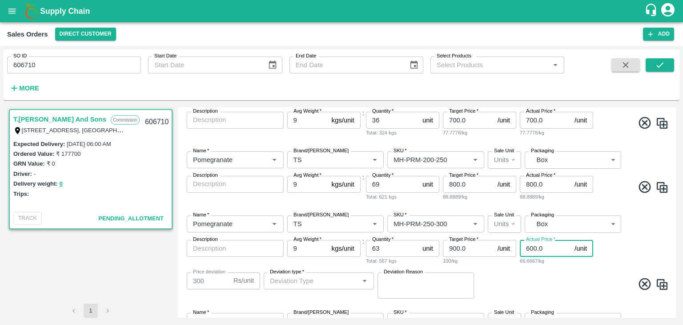
click at [529, 248] on input "600.0" at bounding box center [545, 248] width 51 height 17
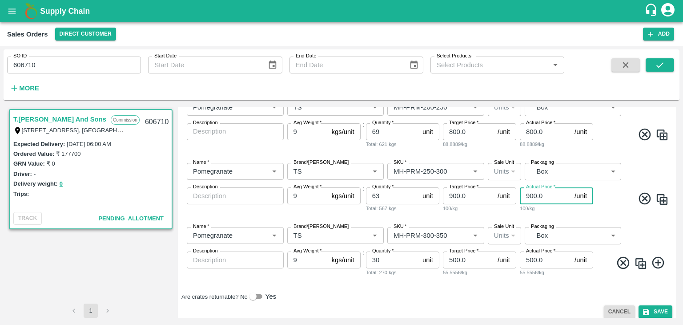
scroll to position [328, 0]
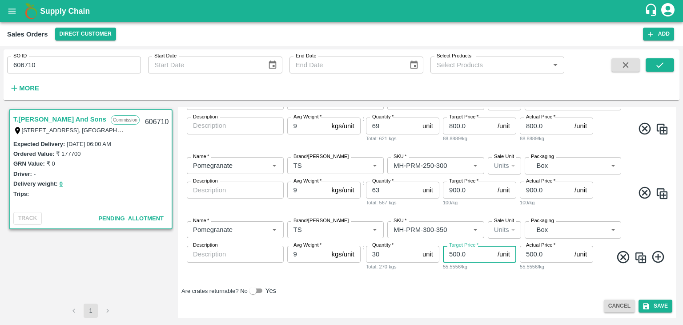
click at [451, 253] on input "500.0" at bounding box center [468, 254] width 51 height 17
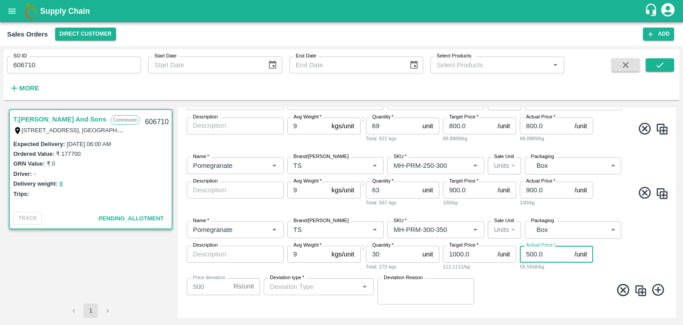
click at [529, 255] on input "500.0" at bounding box center [545, 254] width 51 height 17
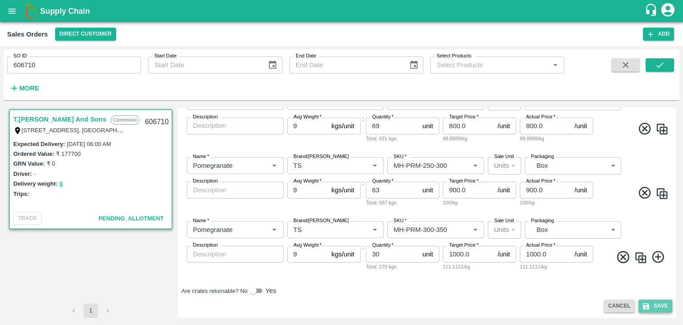
click at [657, 307] on button "Save" at bounding box center [656, 305] width 34 height 13
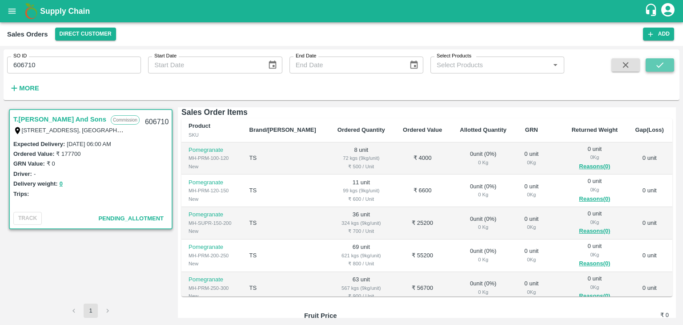
click at [660, 63] on icon "submit" at bounding box center [660, 65] width 10 height 10
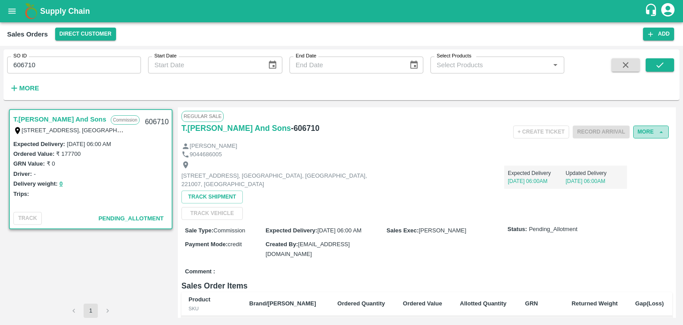
click at [644, 133] on button "More" at bounding box center [652, 131] width 36 height 13
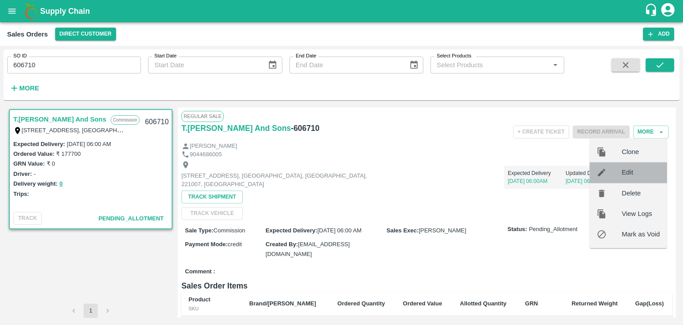
click at [628, 174] on span "Edit" at bounding box center [641, 173] width 38 height 10
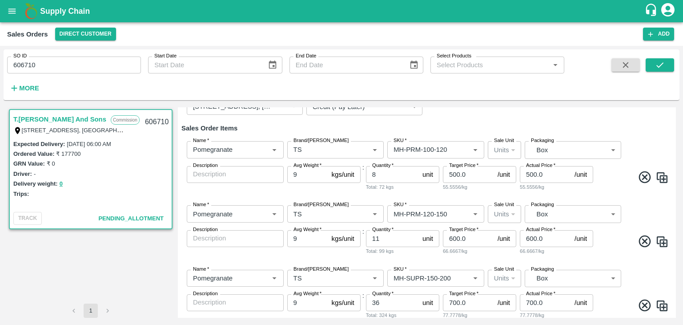
scroll to position [85, 0]
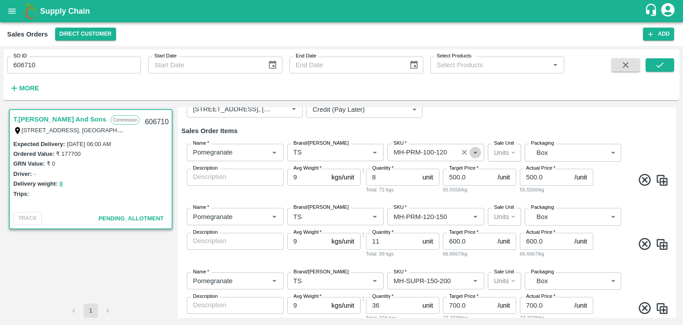
click at [476, 153] on icon "Open" at bounding box center [476, 152] width 10 height 10
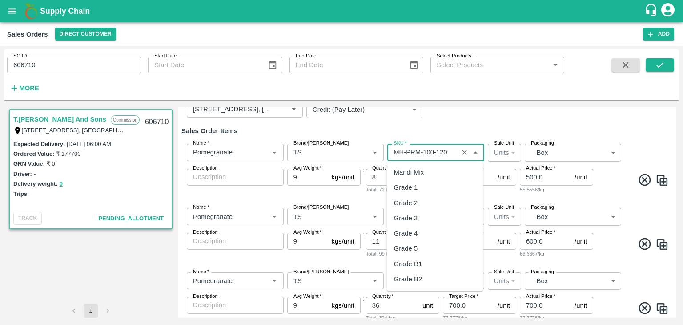
scroll to position [514, 0]
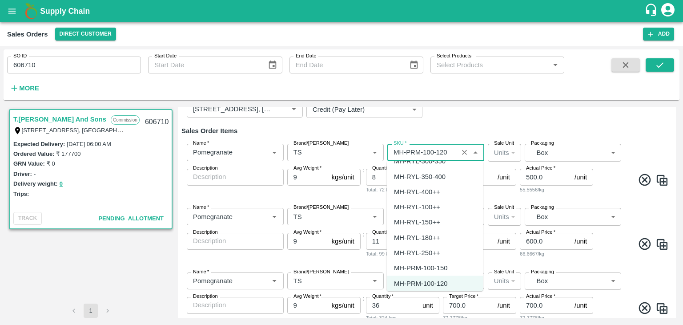
click at [480, 171] on div "MH-RYL-350-400" at bounding box center [435, 176] width 97 height 15
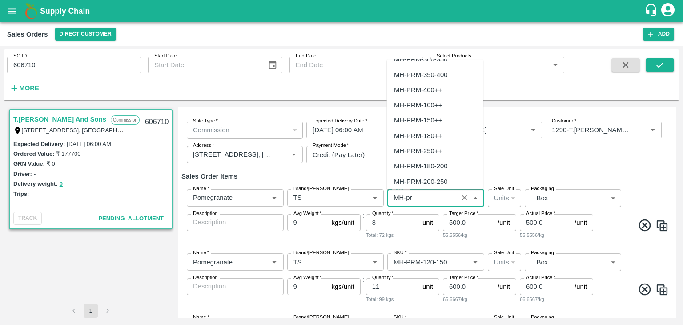
scroll to position [151, 0]
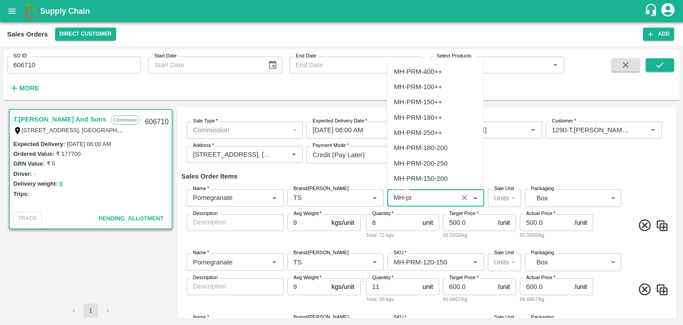
click at [432, 87] on div "MH-PRM-100++" at bounding box center [418, 87] width 48 height 10
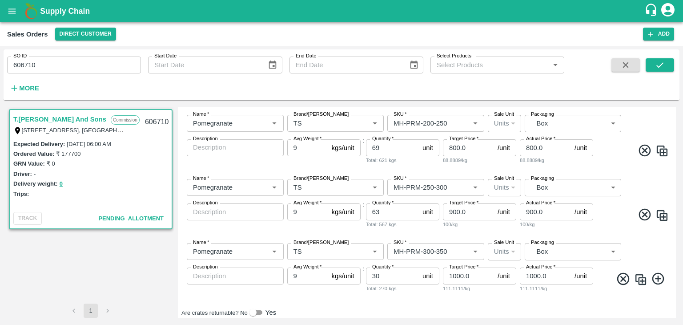
scroll to position [328, 0]
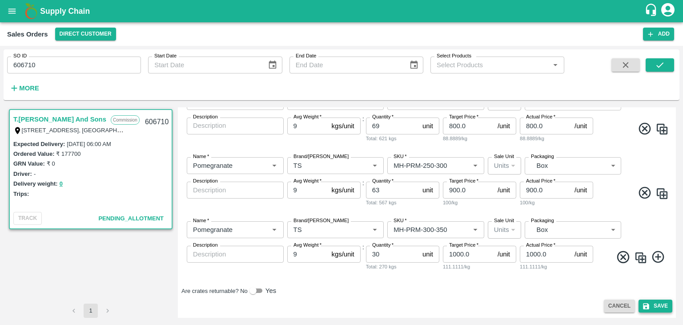
click at [659, 307] on button "Save" at bounding box center [656, 305] width 34 height 13
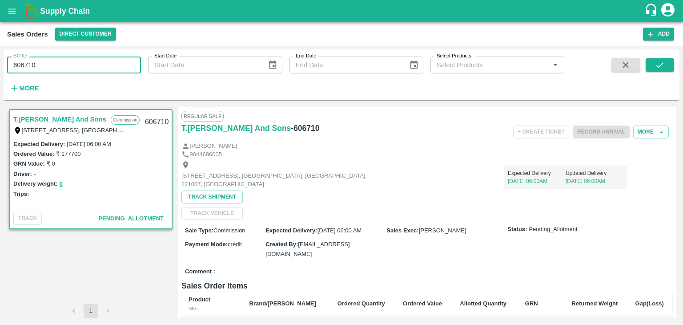
click at [56, 68] on input "606710" at bounding box center [74, 64] width 134 height 17
click at [663, 61] on icon "submit" at bounding box center [660, 65] width 10 height 10
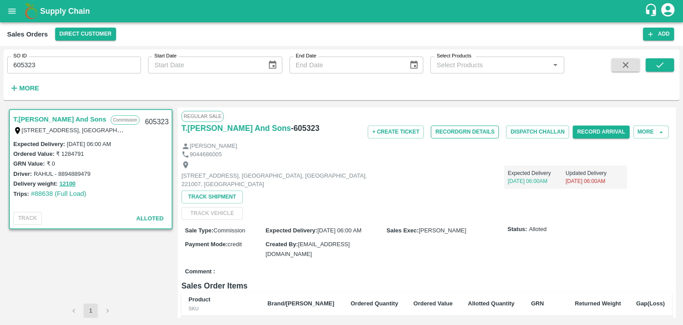
click at [472, 131] on button "Record GRN Details" at bounding box center [465, 131] width 68 height 13
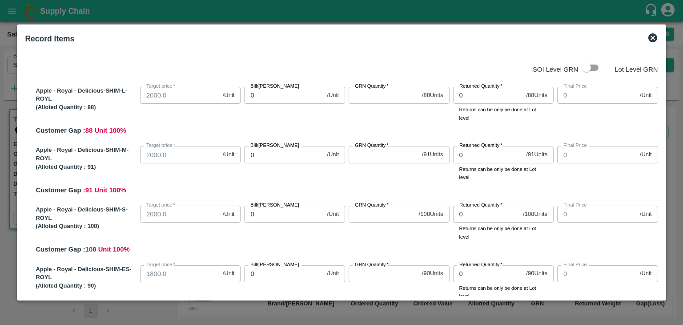
click at [656, 41] on icon at bounding box center [653, 37] width 11 height 11
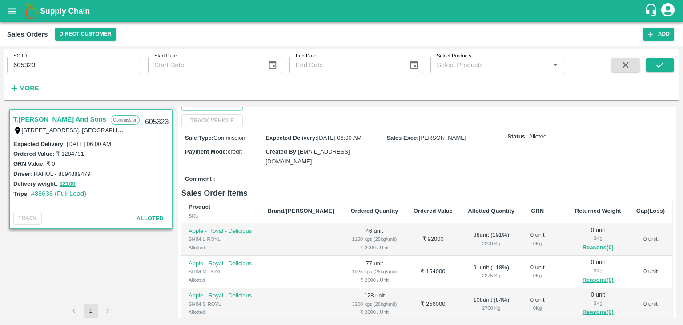
scroll to position [93, 0]
